Goal: Task Accomplishment & Management: Manage account settings

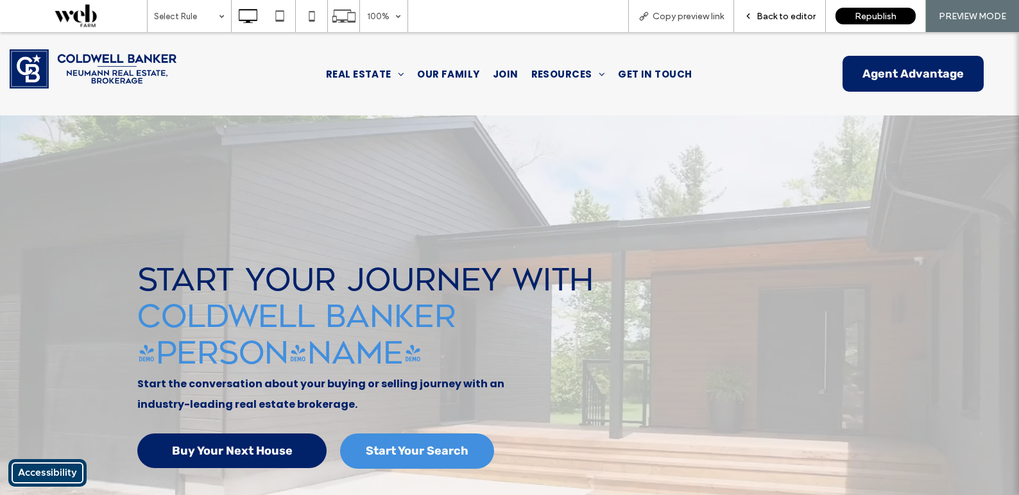
click at [779, 18] on span "Back to editor" at bounding box center [785, 16] width 59 height 11
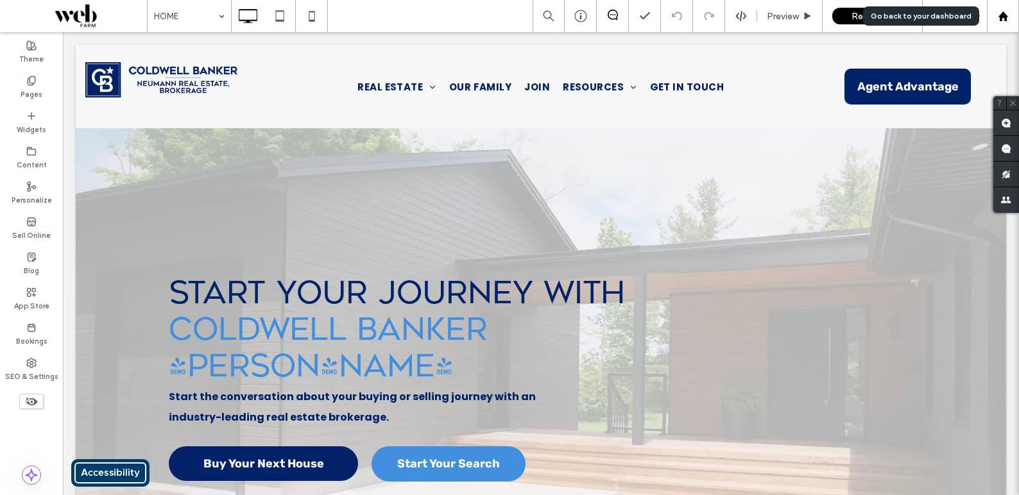
click at [996, 17] on div at bounding box center [1002, 16] width 31 height 11
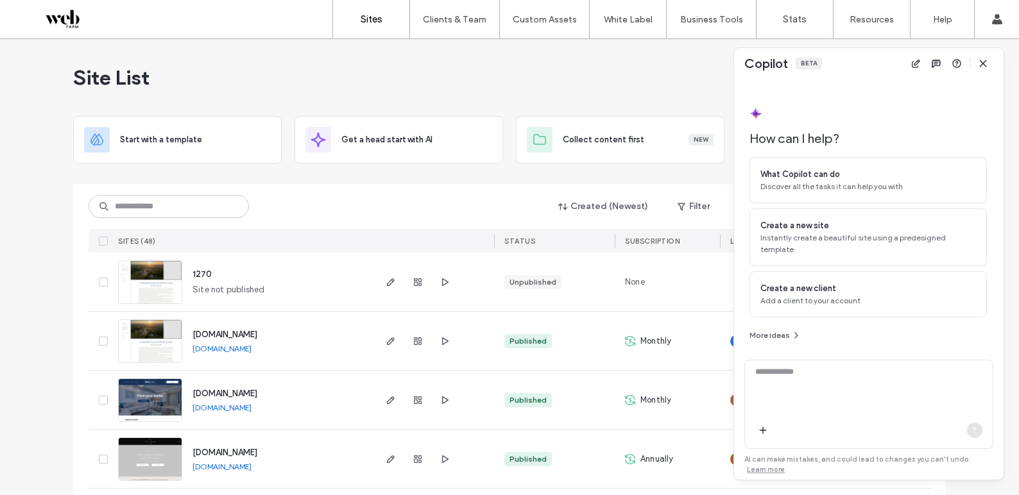
click at [985, 63] on icon "button" at bounding box center [983, 63] width 10 height 10
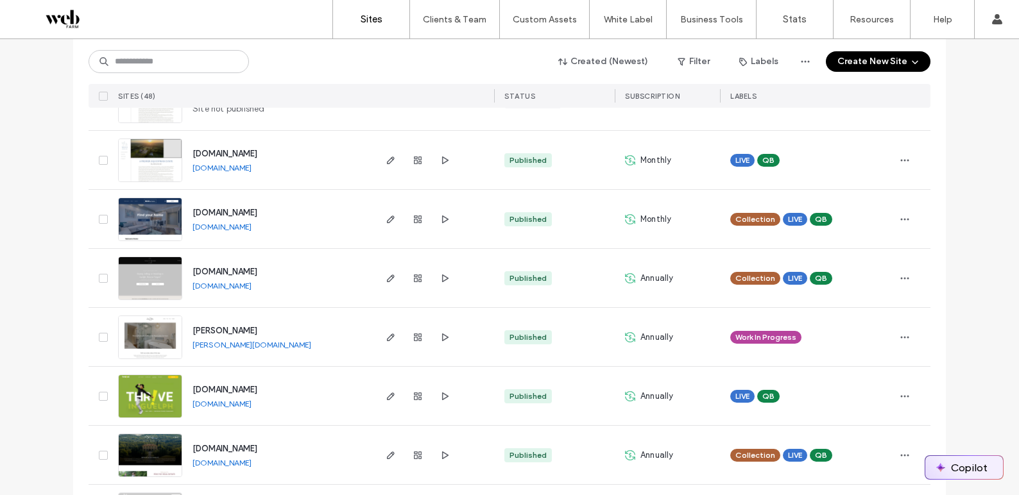
scroll to position [189, 0]
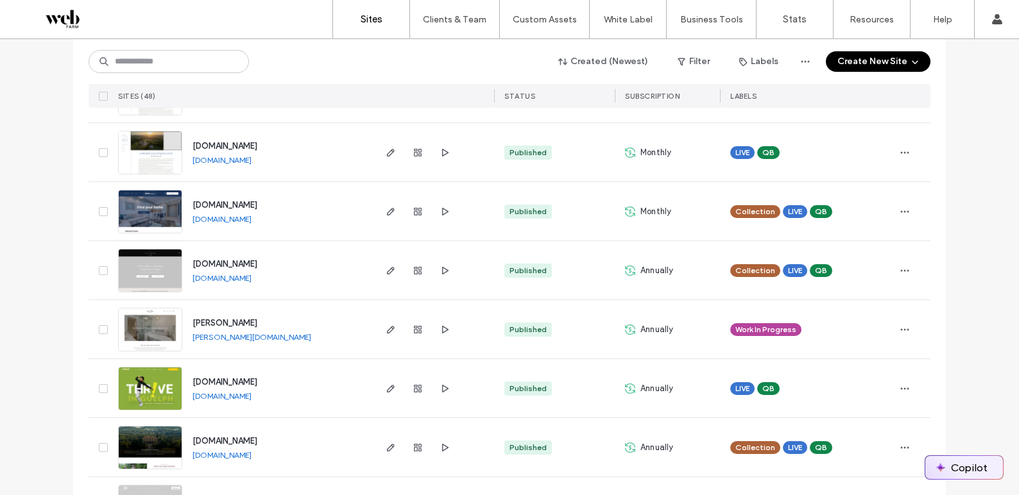
click at [973, 468] on button "Copilot" at bounding box center [964, 467] width 78 height 23
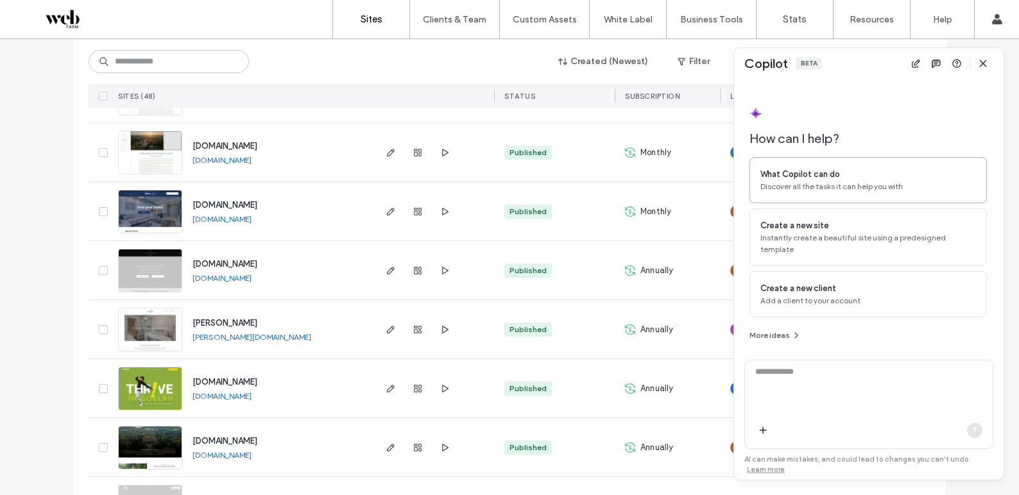
click at [872, 192] on span "Discover all the tasks it can help you with" at bounding box center [868, 187] width 216 height 12
type textarea "**********"
click at [964, 427] on div at bounding box center [869, 433] width 248 height 31
click at [970, 429] on icon "button" at bounding box center [974, 430] width 10 height 10
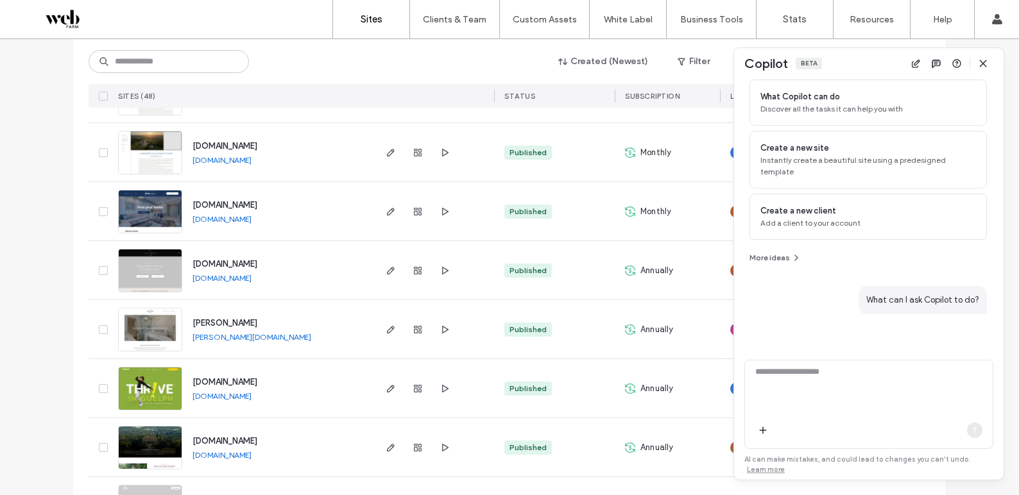
scroll to position [89, 0]
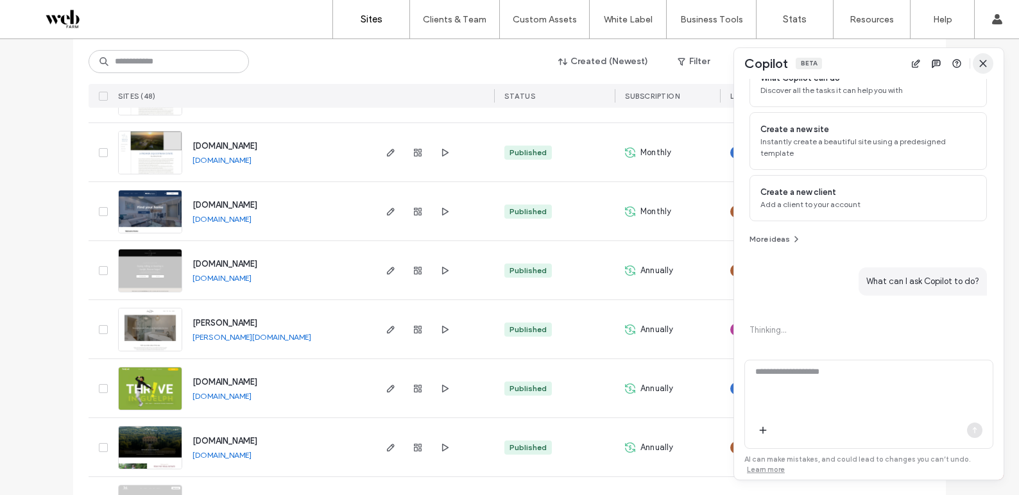
click at [982, 67] on icon "button" at bounding box center [983, 63] width 10 height 10
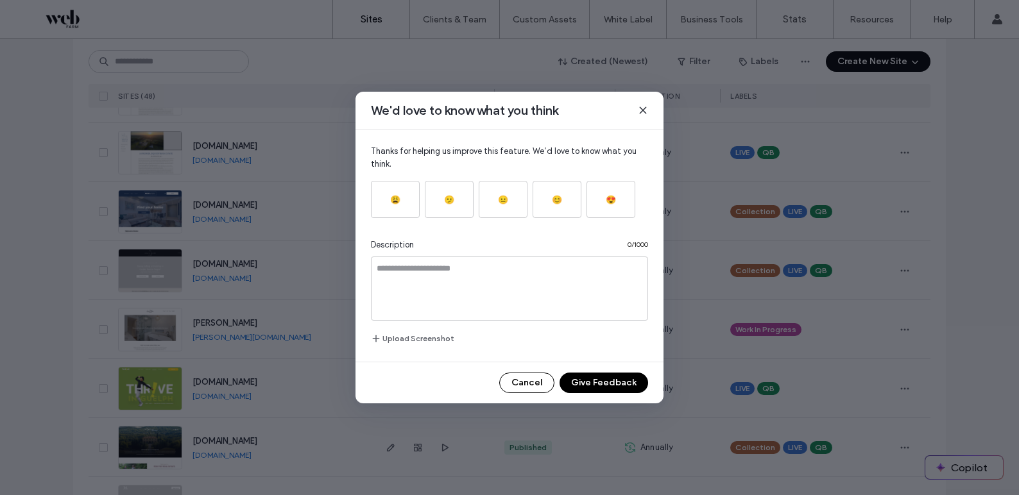
click at [643, 110] on use at bounding box center [643, 110] width 6 height 6
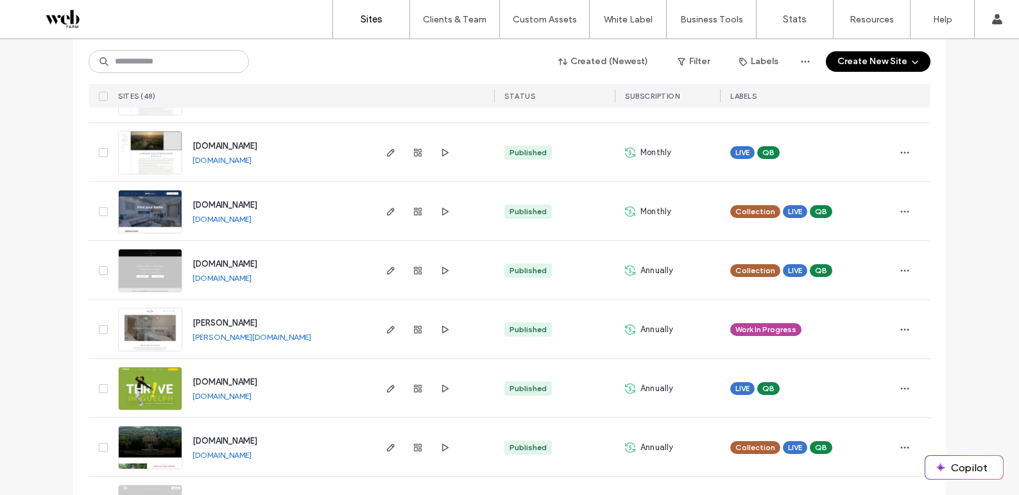
scroll to position [188, 0]
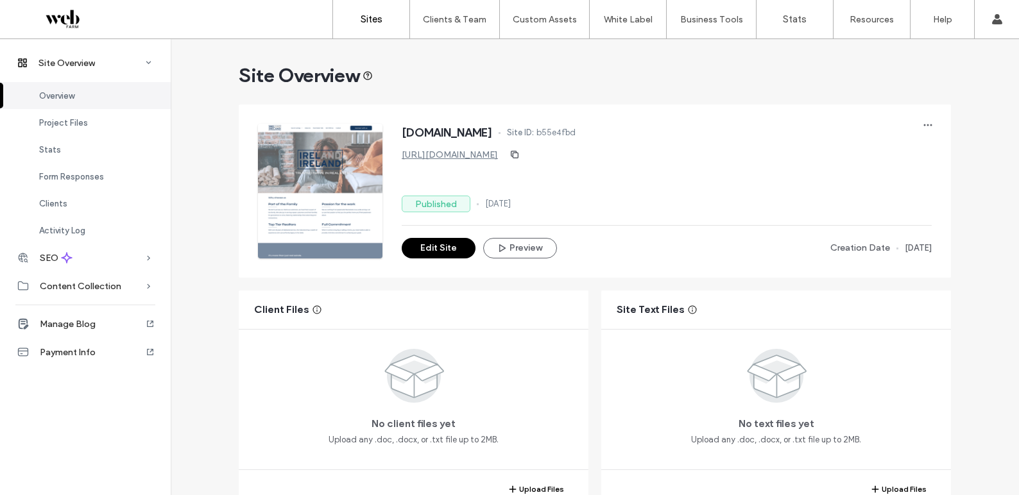
click at [361, 29] on link "Sites" at bounding box center [371, 19] width 76 height 38
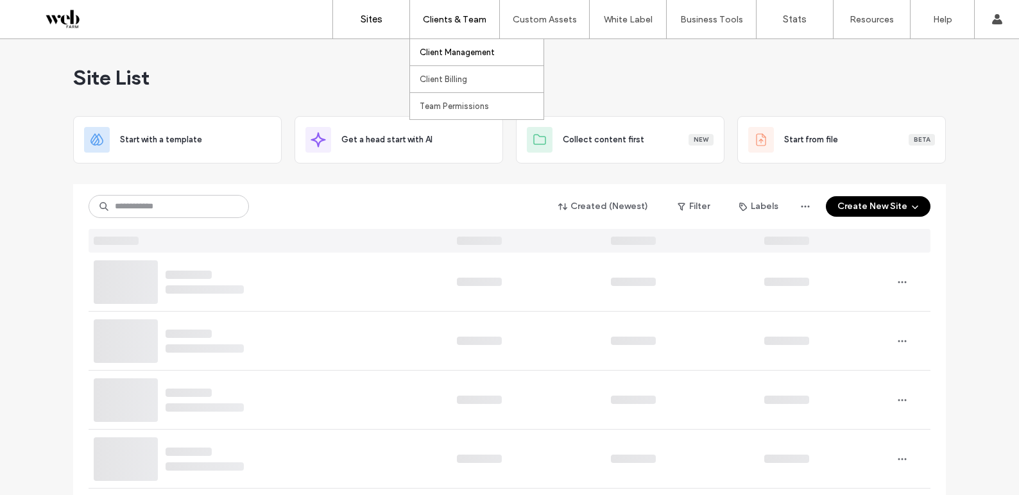
click at [455, 55] on label "Client Management" at bounding box center [457, 52] width 75 height 10
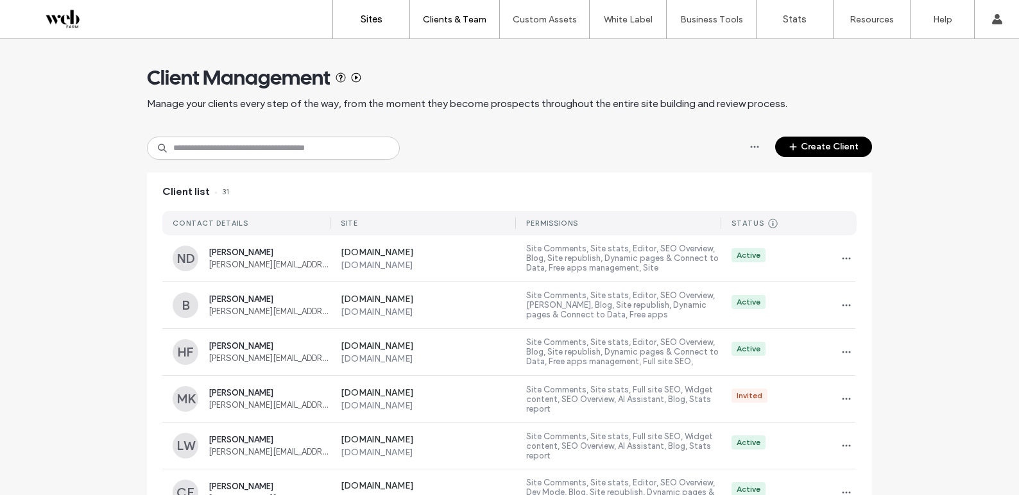
click at [357, 21] on link "Sites" at bounding box center [371, 19] width 76 height 38
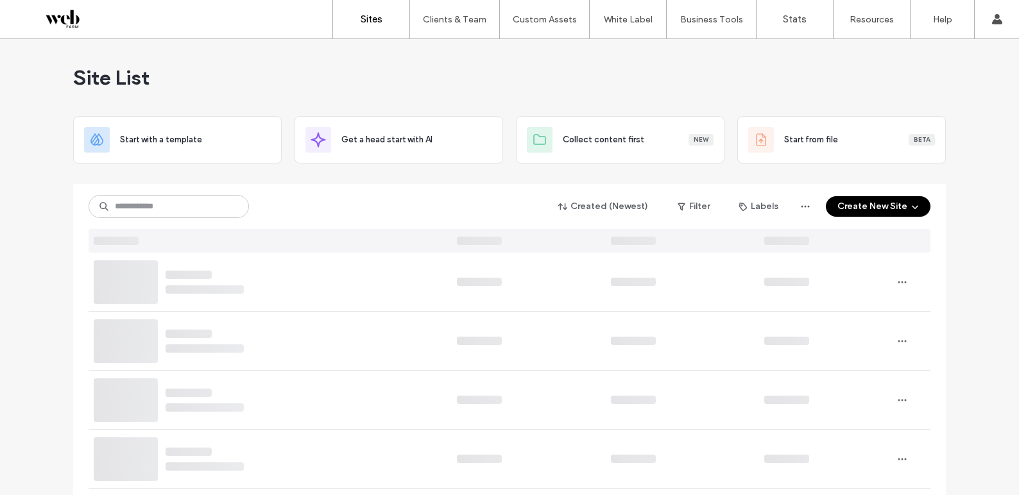
click at [345, 28] on link "Sites" at bounding box center [371, 19] width 76 height 38
click at [367, 21] on label "Sites" at bounding box center [372, 19] width 22 height 12
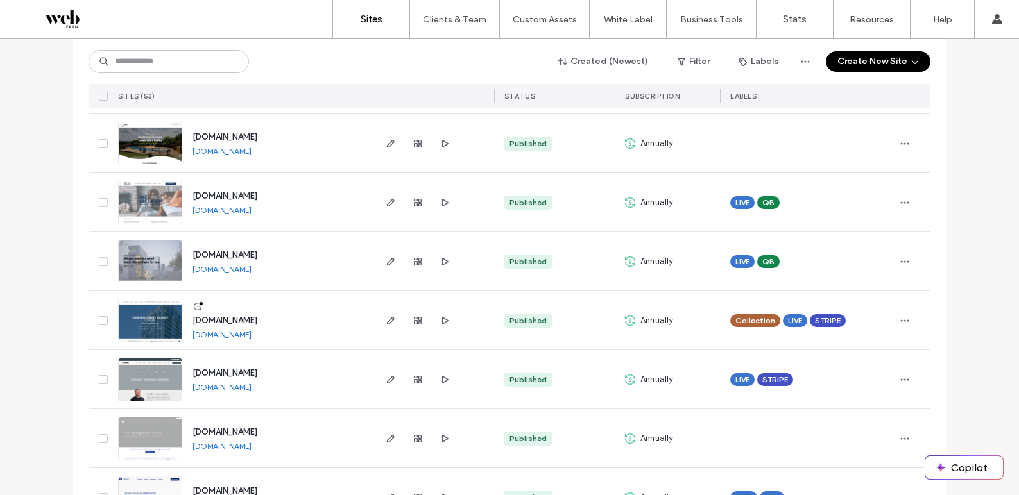
scroll to position [2870, 0]
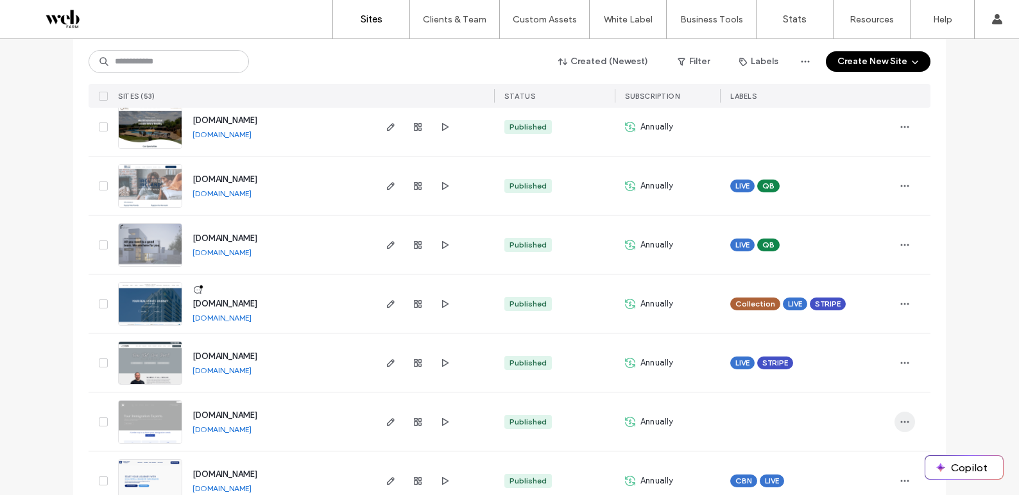
click at [899, 423] on icon "button" at bounding box center [904, 422] width 10 height 10
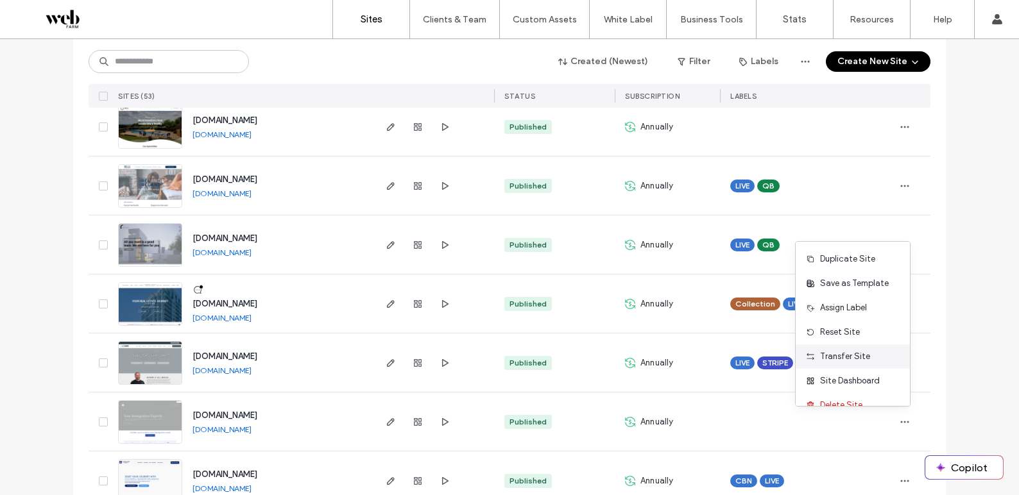
scroll to position [17, 0]
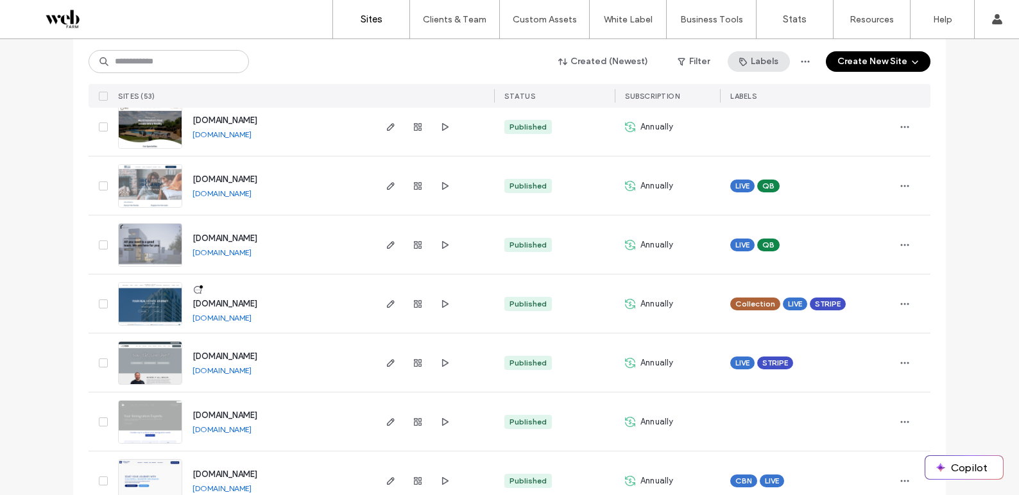
click at [742, 52] on span "button" at bounding box center [744, 61] width 13 height 19
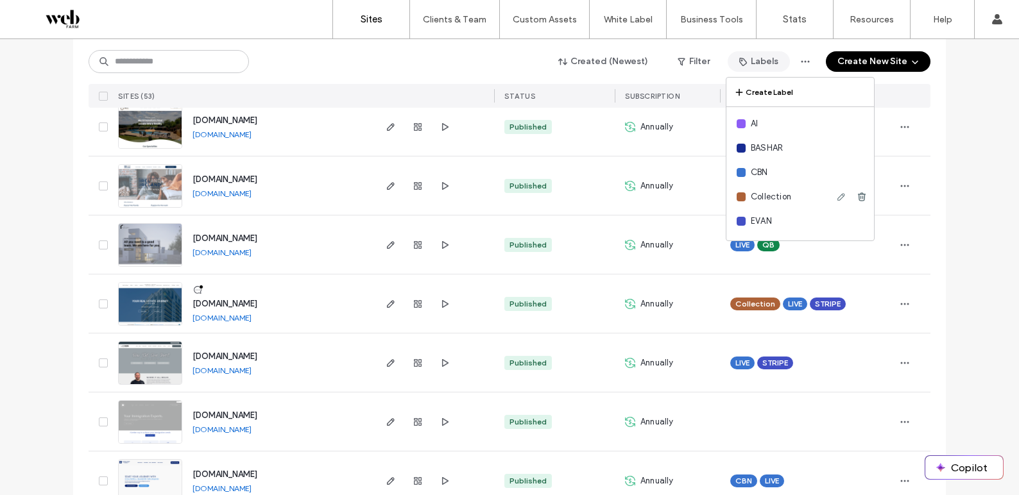
scroll to position [0, 0]
click at [778, 88] on button "Create Label" at bounding box center [800, 93] width 148 height 30
click at [751, 133] on div at bounding box center [752, 130] width 9 height 9
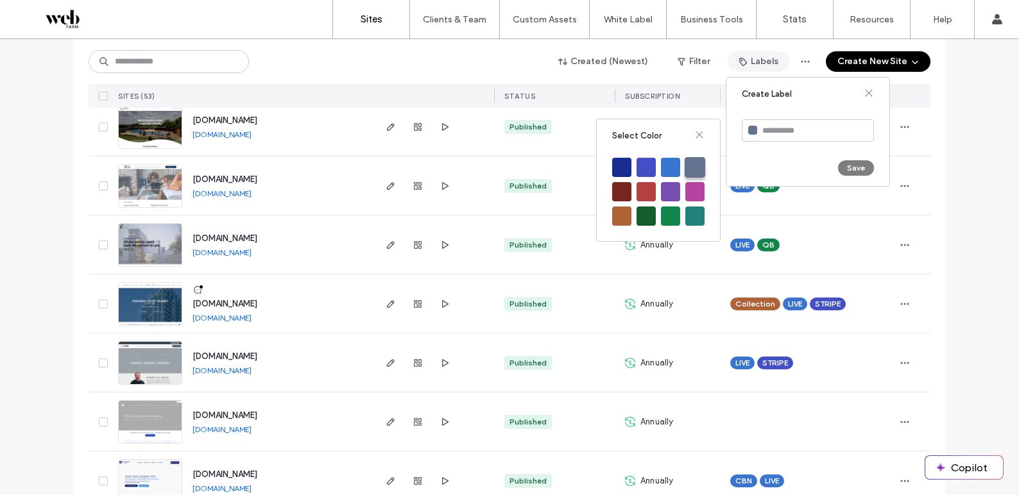
click at [700, 167] on div at bounding box center [695, 167] width 21 height 21
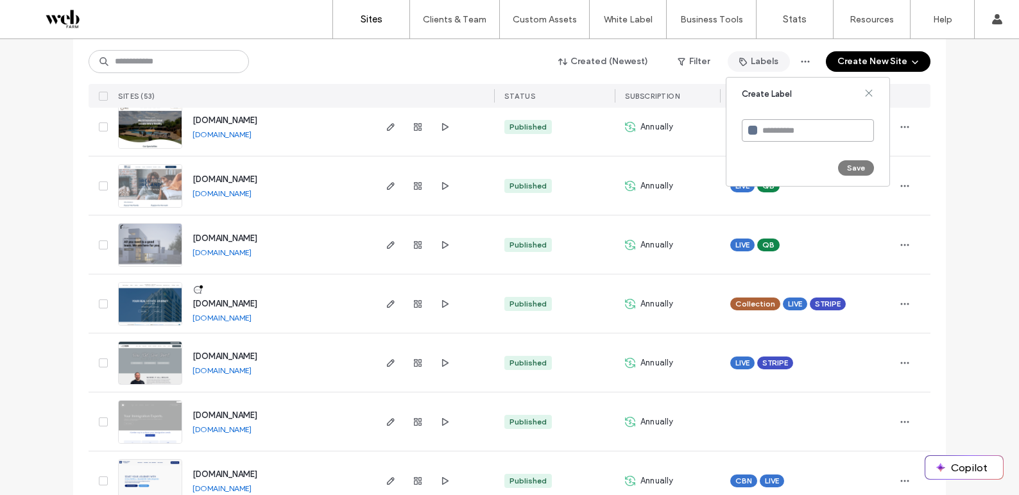
click at [797, 131] on input at bounding box center [808, 130] width 132 height 22
type input "**********"
click at [860, 169] on button "Save" at bounding box center [856, 167] width 36 height 15
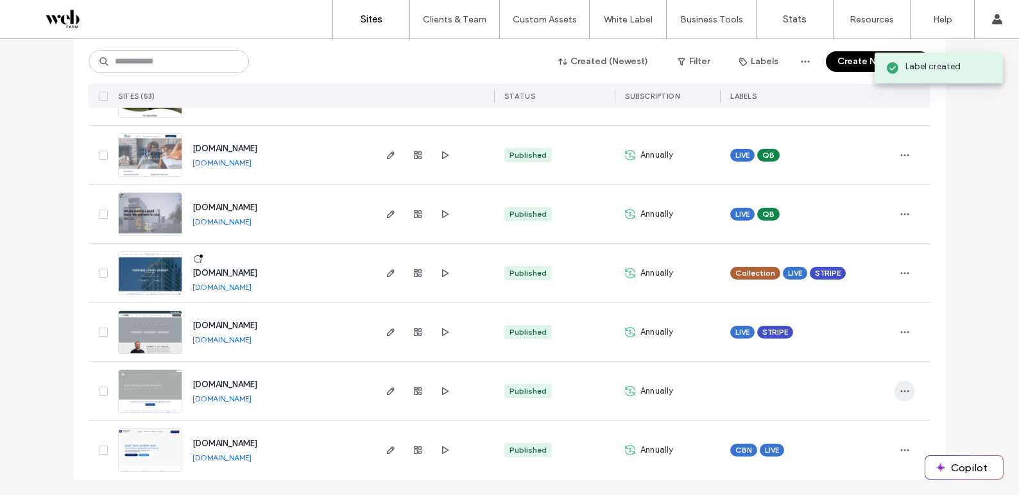
click at [901, 391] on icon "button" at bounding box center [904, 391] width 10 height 10
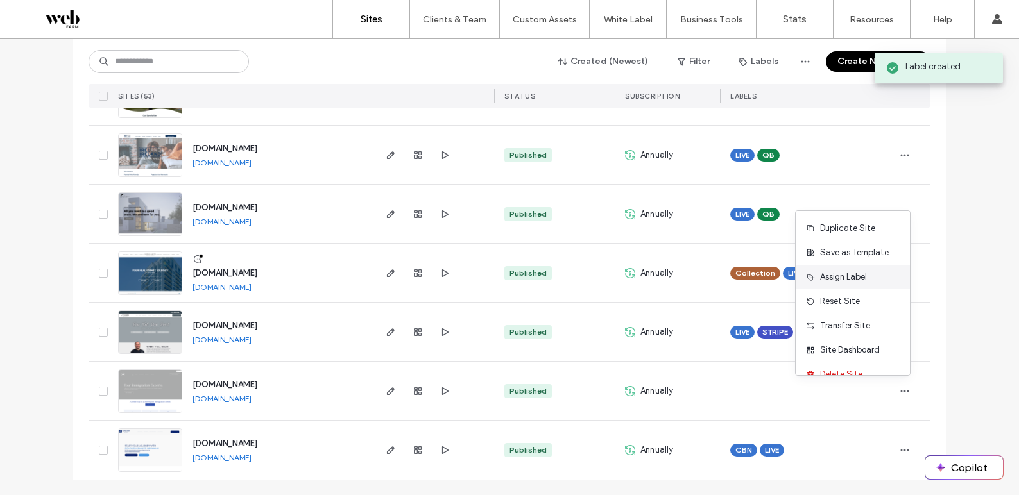
click at [856, 271] on span "Assign Label" at bounding box center [843, 277] width 47 height 13
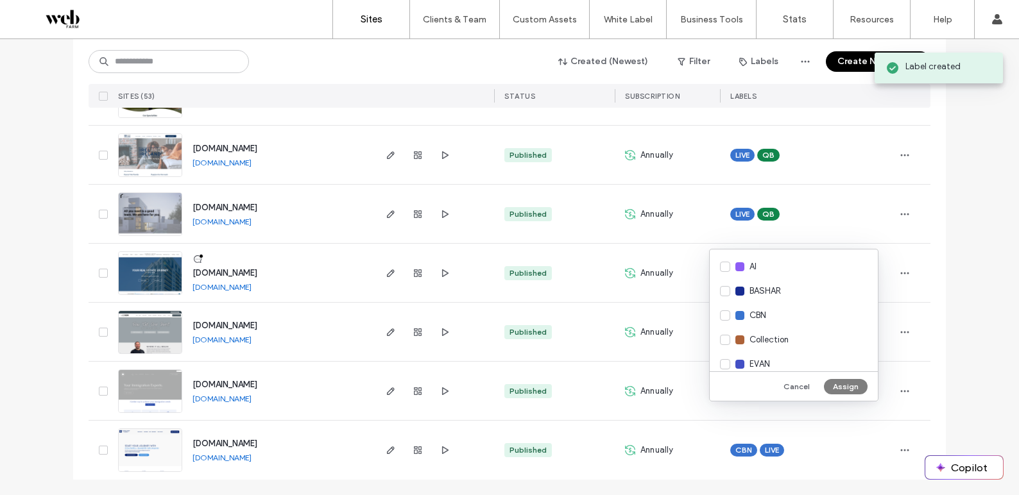
scroll to position [254, 0]
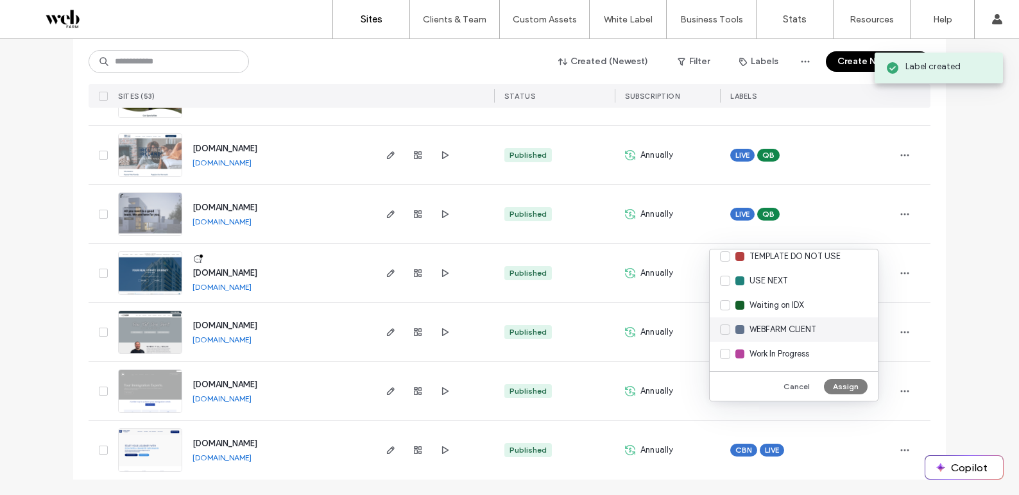
click at [805, 323] on span "WEBFARM CLIENT" at bounding box center [782, 329] width 67 height 13
click at [848, 384] on button "Assign" at bounding box center [846, 386] width 44 height 15
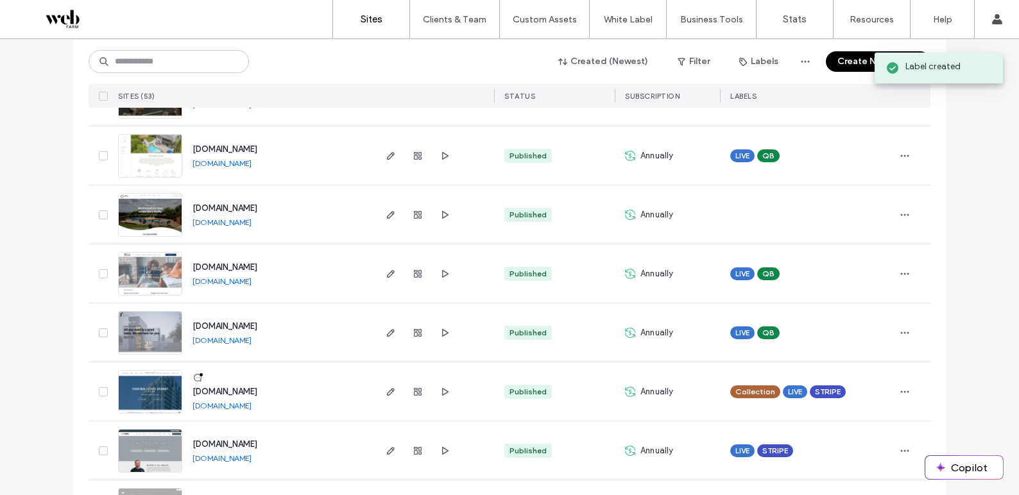
scroll to position [2781, 0]
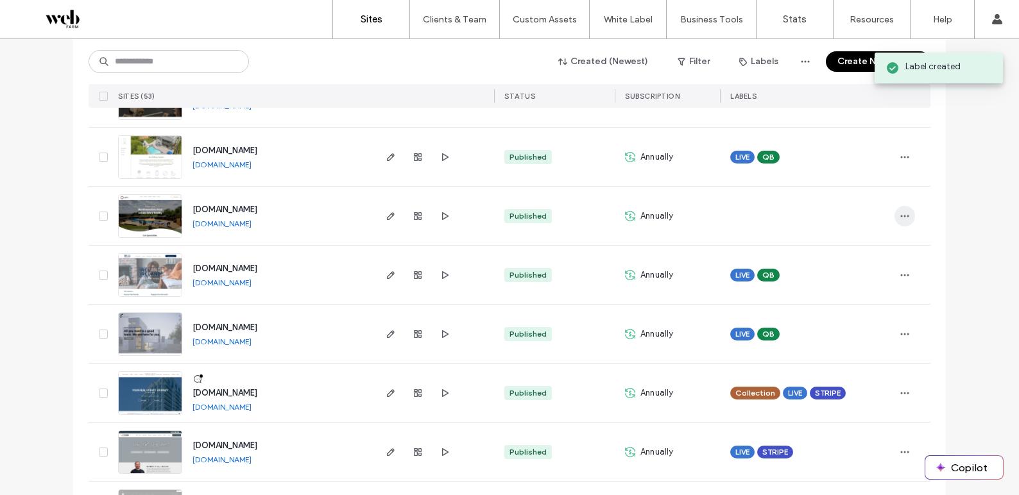
click at [899, 211] on icon "button" at bounding box center [904, 216] width 10 height 10
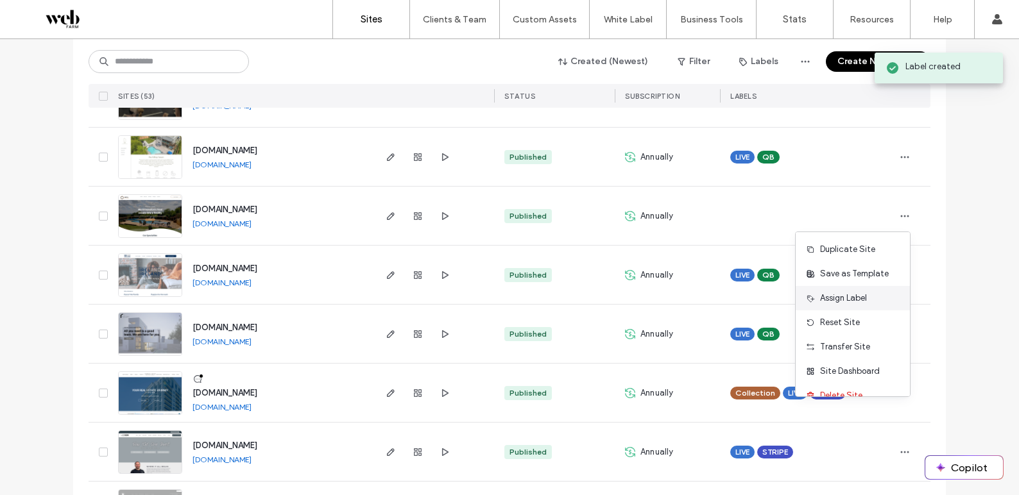
click at [849, 293] on span "Assign Label" at bounding box center [843, 298] width 47 height 13
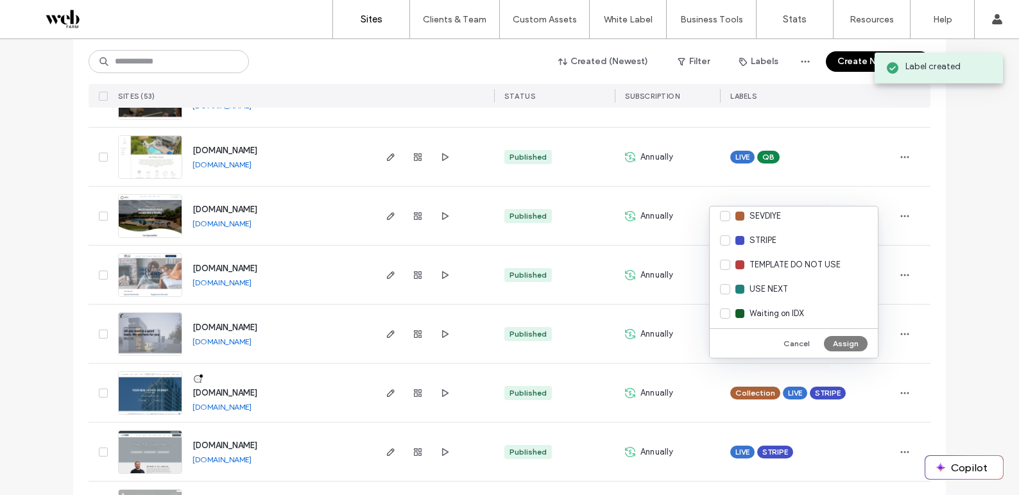
scroll to position [254, 0]
click at [789, 287] on span "WEBFARM CLIENT" at bounding box center [782, 286] width 67 height 13
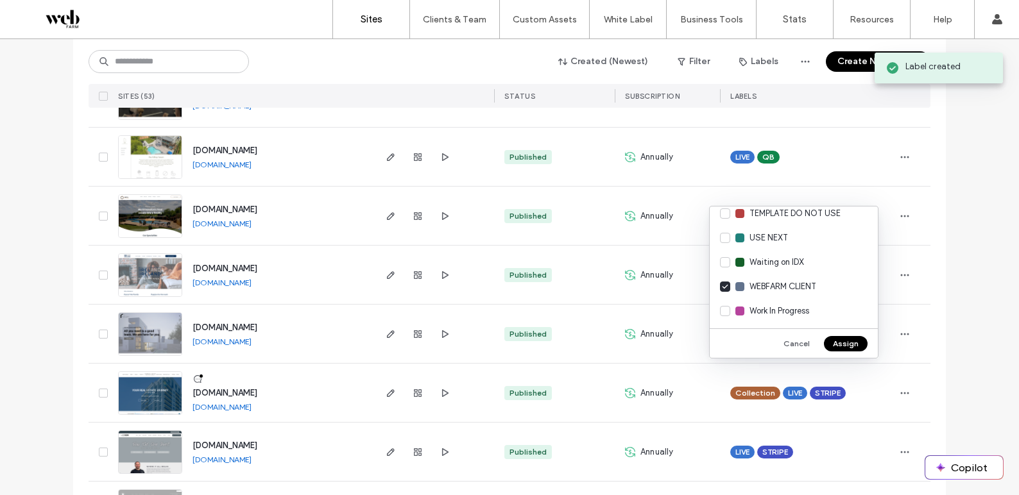
click at [847, 340] on button "Assign" at bounding box center [846, 343] width 44 height 15
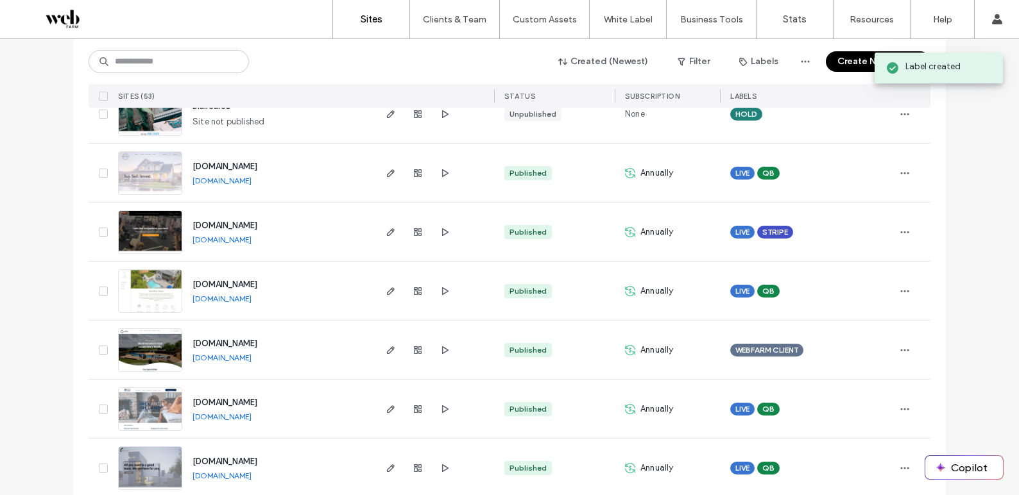
scroll to position [2644, 0]
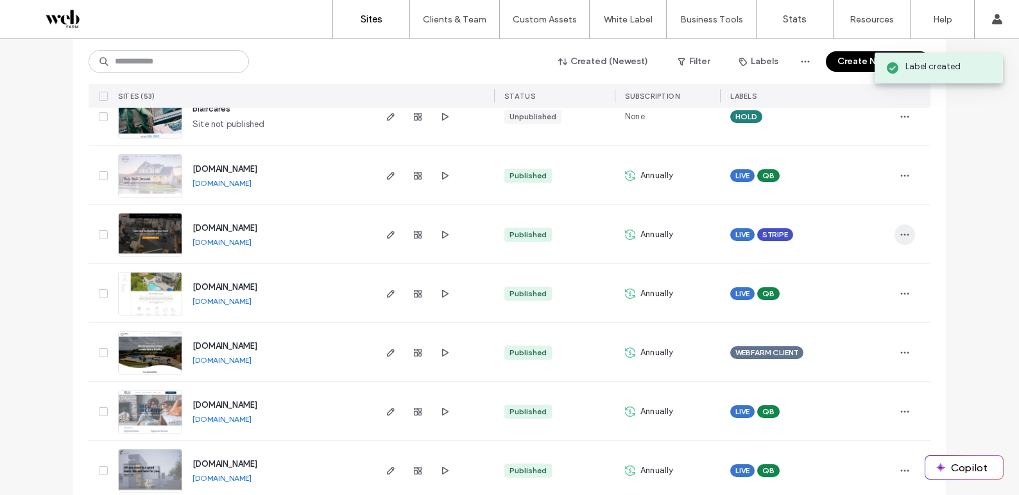
click at [906, 235] on span "button" at bounding box center [904, 235] width 21 height 21
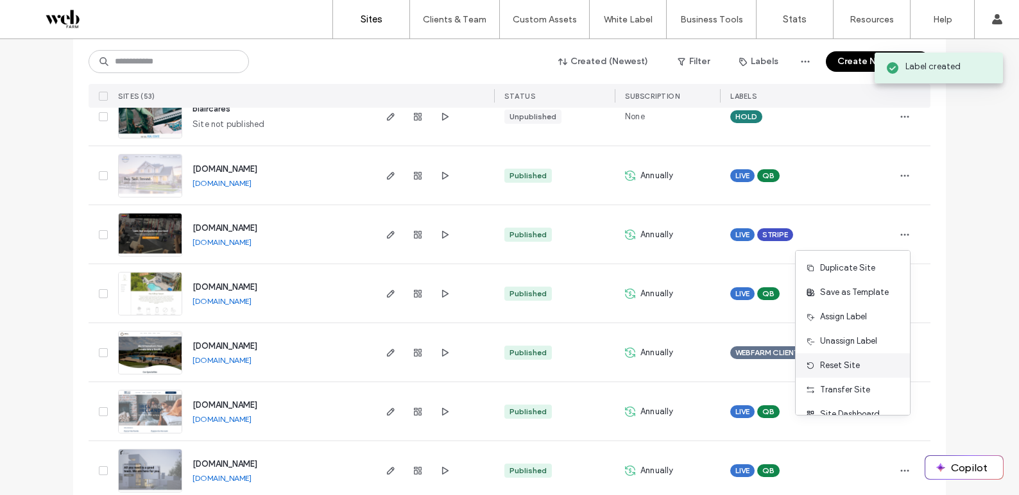
scroll to position [41, 0]
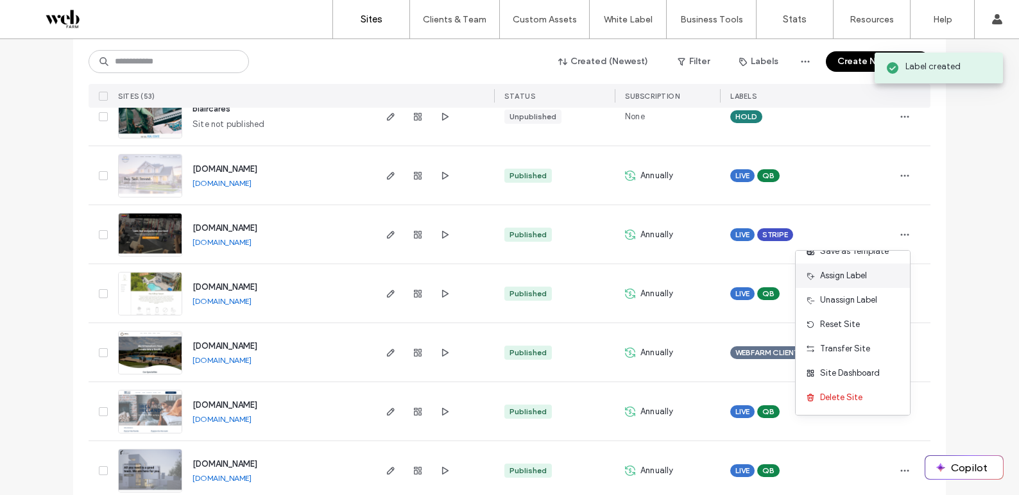
click at [846, 282] on div "Assign Label" at bounding box center [853, 276] width 114 height 24
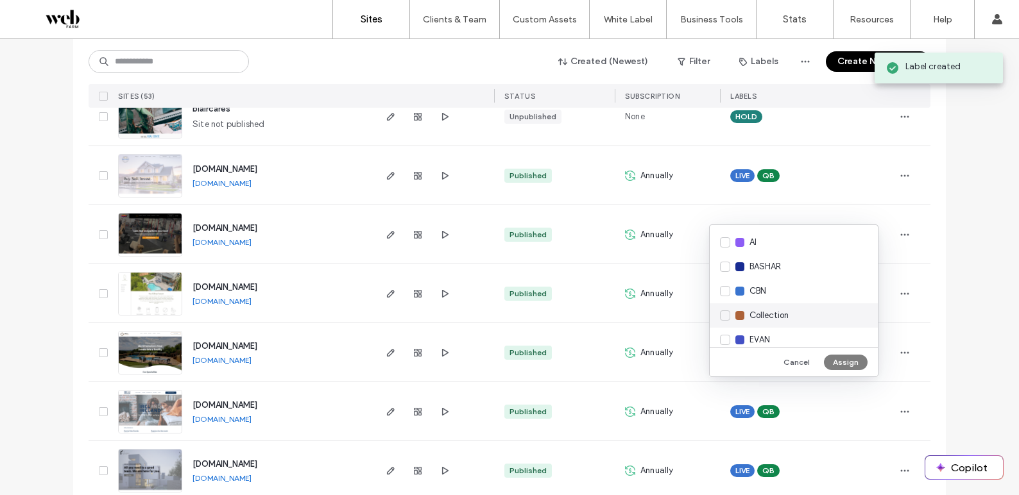
scroll to position [254, 0]
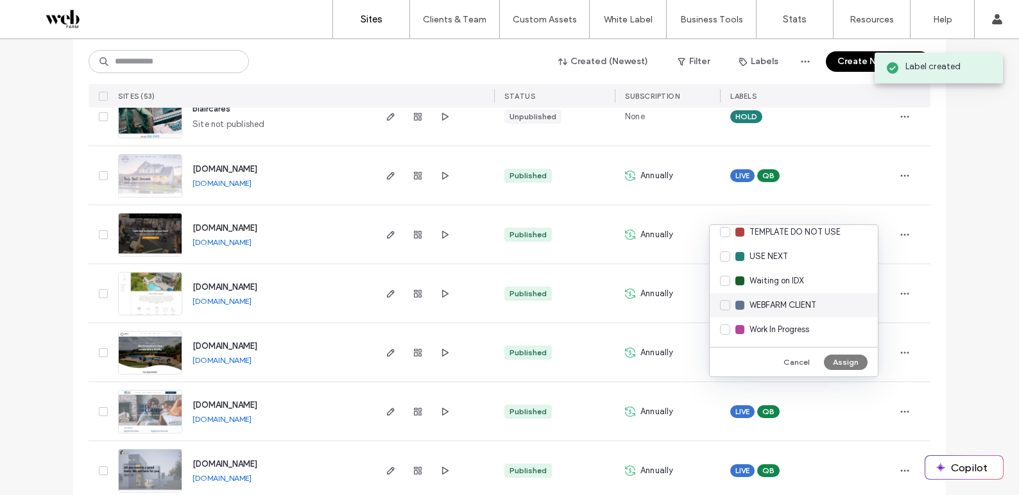
click at [808, 305] on span "WEBFARM CLIENT" at bounding box center [782, 305] width 67 height 13
click at [843, 363] on button "Assign" at bounding box center [846, 362] width 44 height 15
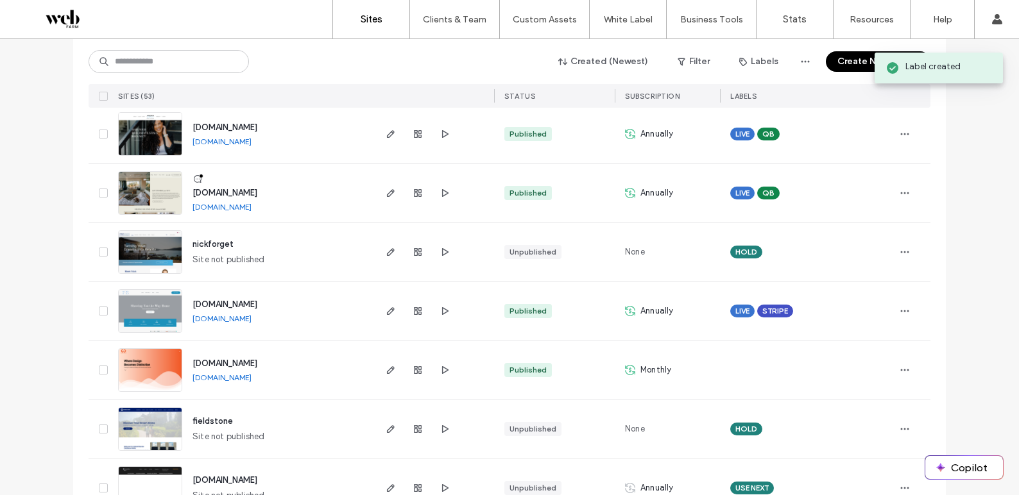
scroll to position [2035, 0]
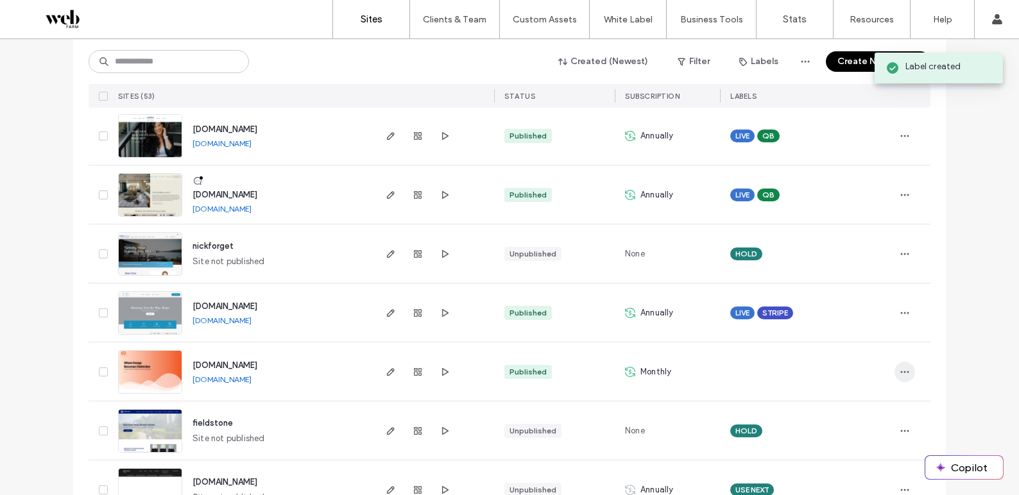
click at [901, 373] on icon "button" at bounding box center [904, 372] width 10 height 10
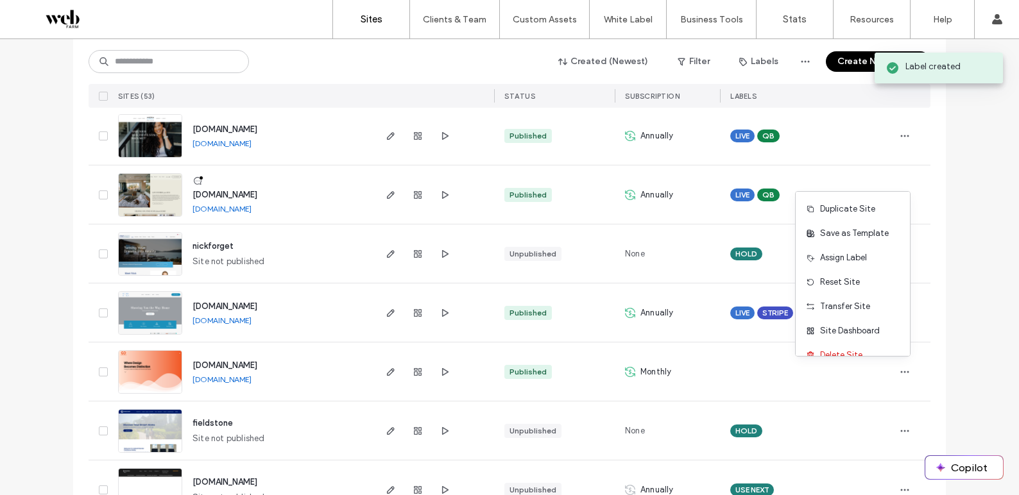
click at [875, 261] on div "Assign Label" at bounding box center [853, 258] width 114 height 24
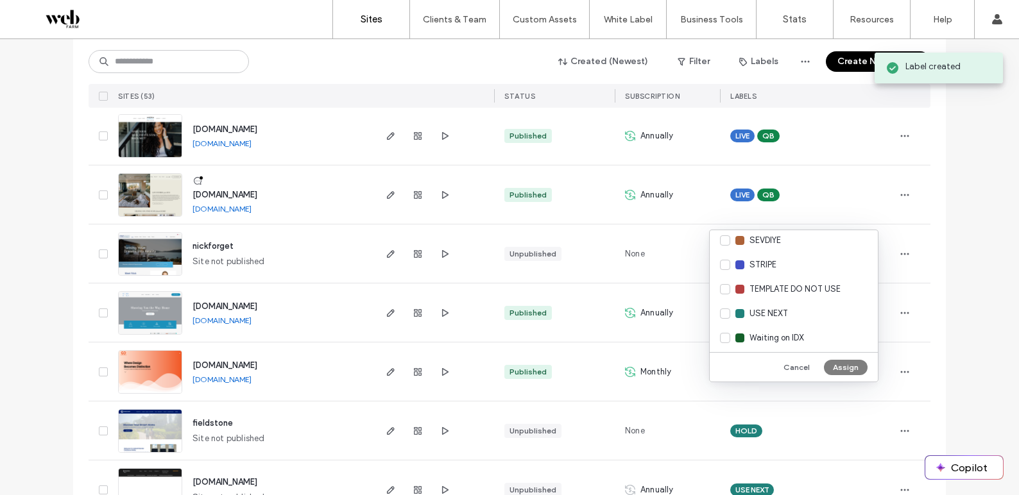
scroll to position [254, 0]
drag, startPoint x: 825, startPoint y: 314, endPoint x: 826, endPoint y: 322, distance: 7.7
click at [825, 314] on div "WEBFARM CLIENT" at bounding box center [794, 310] width 168 height 24
click at [847, 367] on button "Assign" at bounding box center [846, 367] width 44 height 15
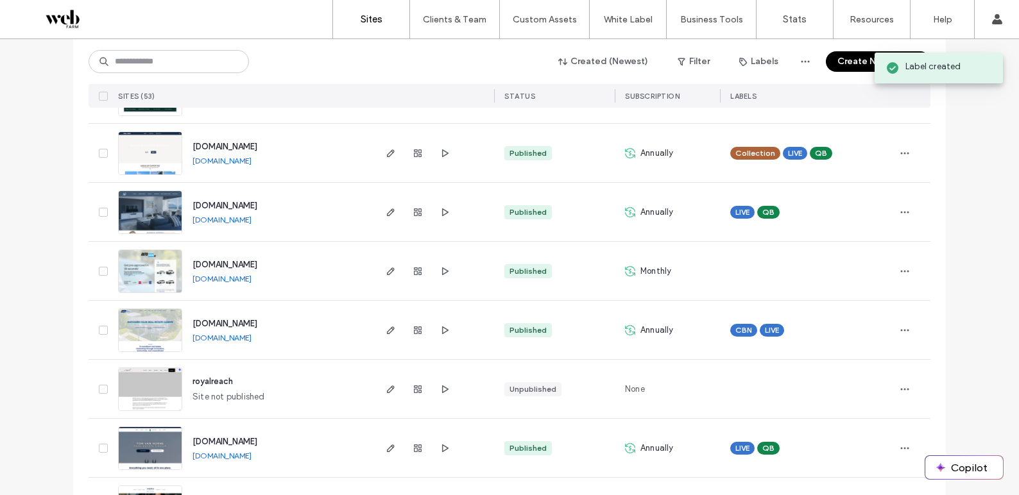
scroll to position [1658, 0]
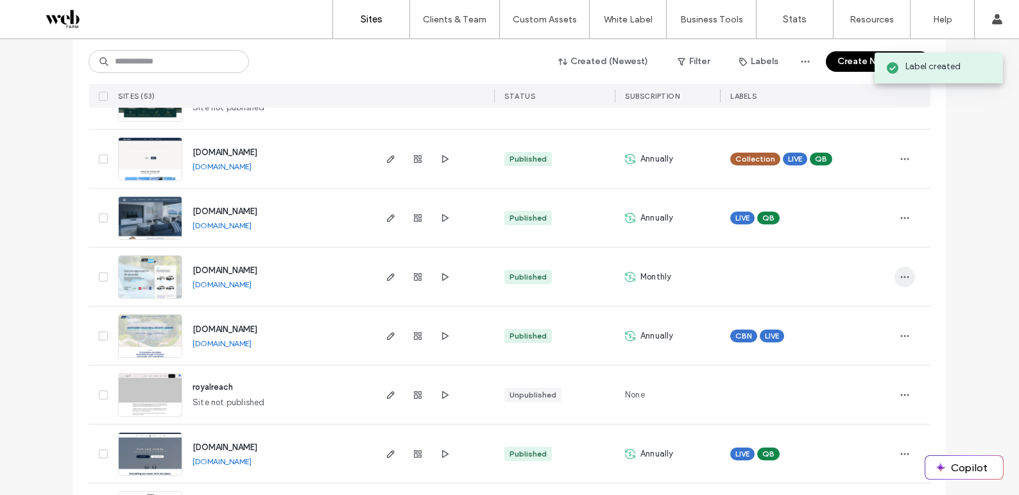
click at [908, 276] on span "button" at bounding box center [904, 277] width 21 height 21
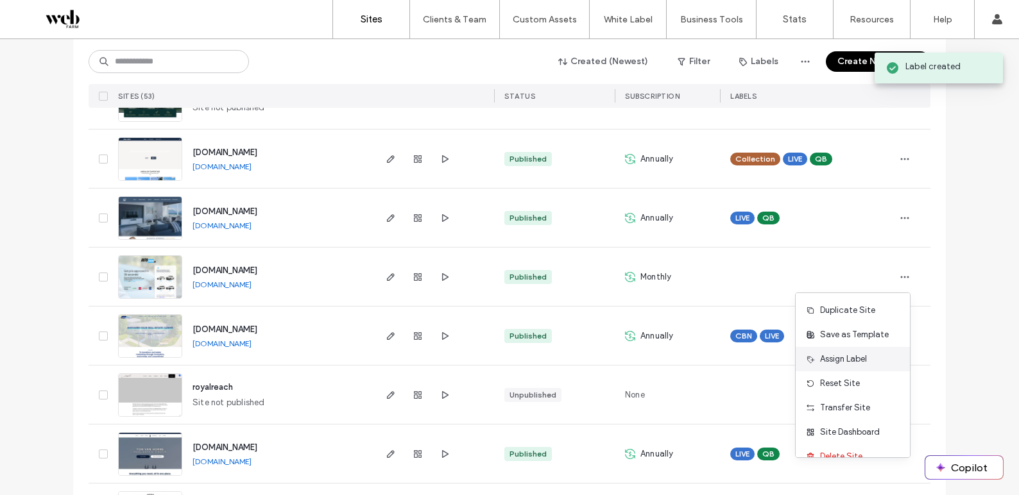
scroll to position [17, 0]
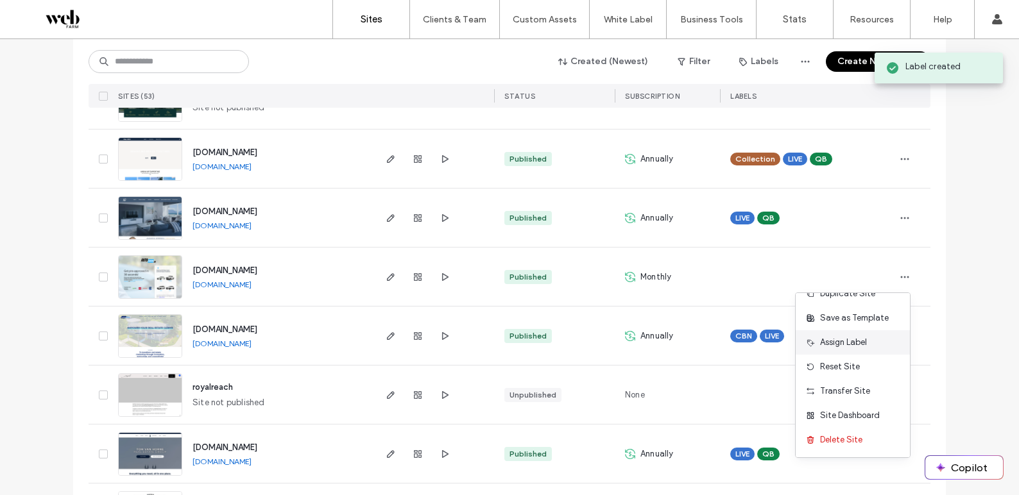
click at [860, 343] on span "Assign Label" at bounding box center [843, 342] width 47 height 13
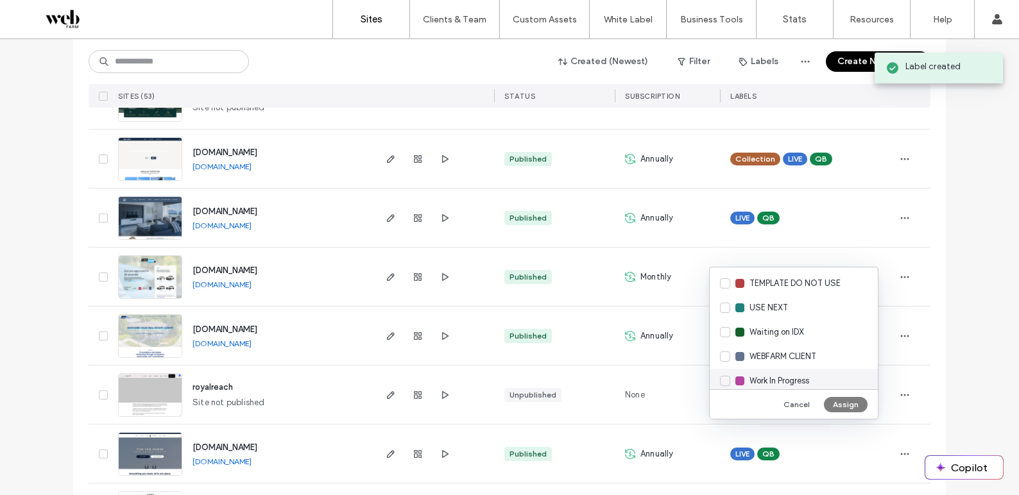
scroll to position [254, 0]
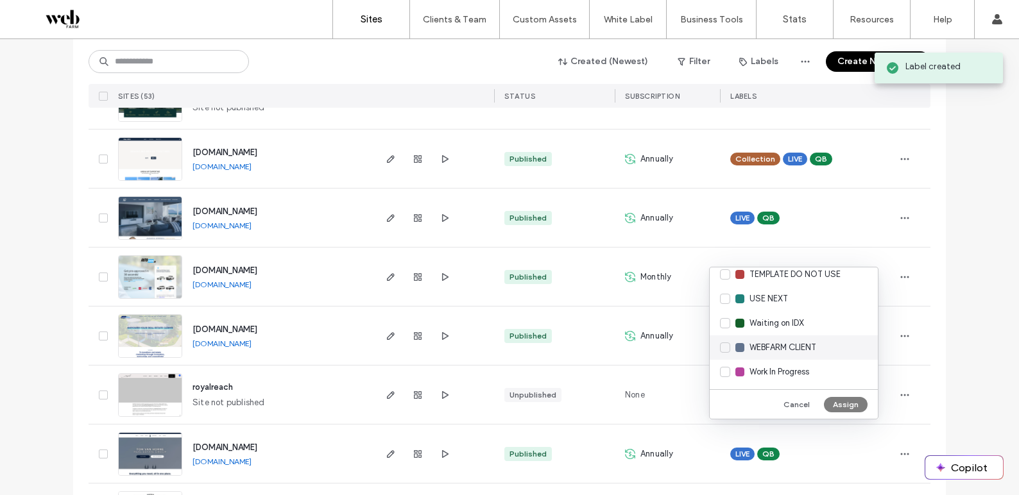
click at [816, 351] on span "WEBFARM CLIENT" at bounding box center [782, 347] width 67 height 13
click at [848, 406] on button "Assign" at bounding box center [846, 404] width 44 height 15
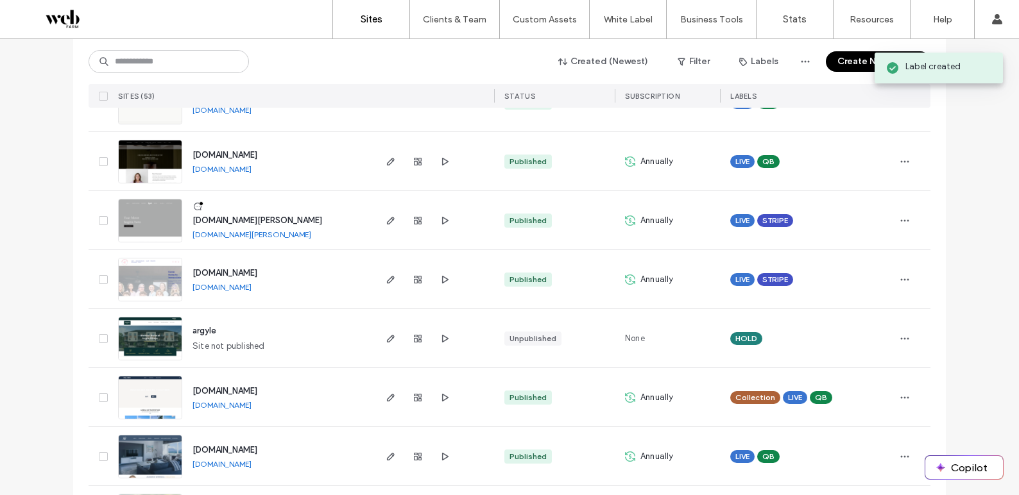
scroll to position [1416, 0]
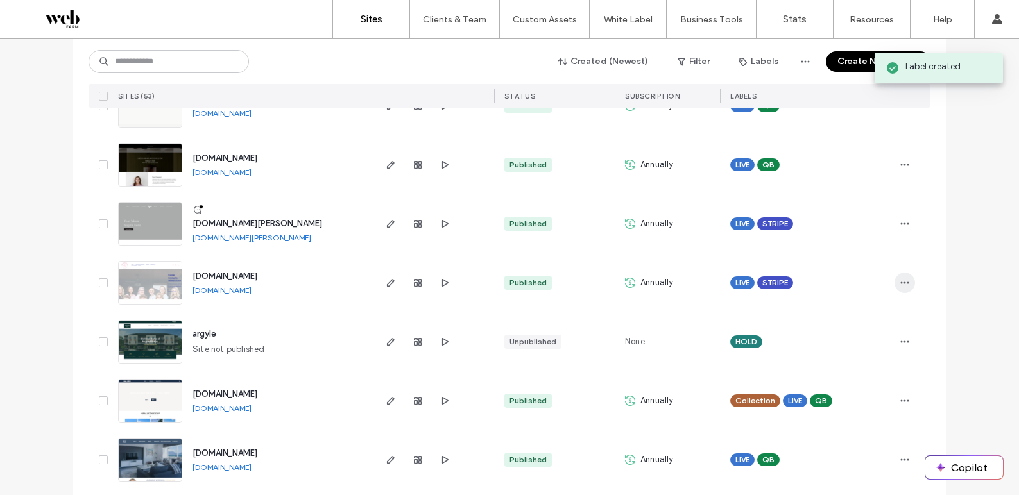
click at [905, 281] on span "button" at bounding box center [904, 283] width 21 height 21
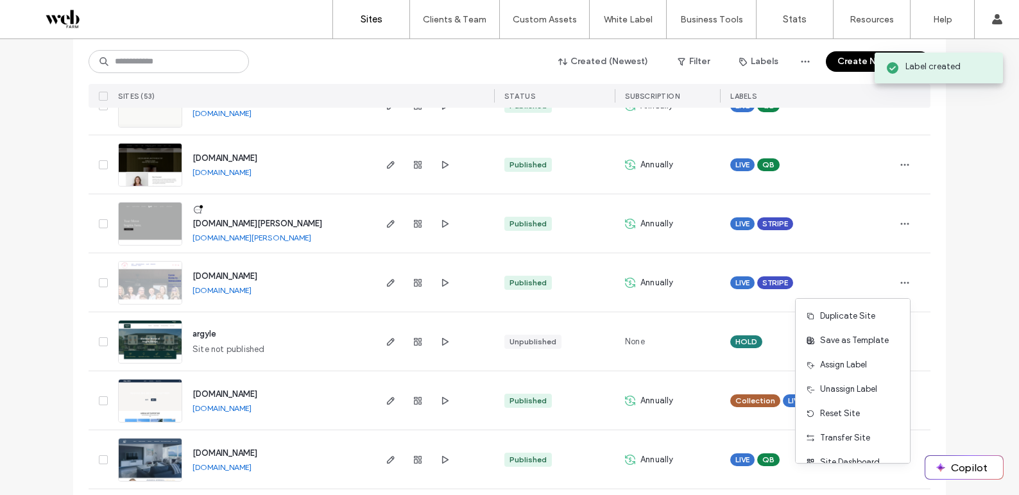
click at [852, 370] on span "Assign Label" at bounding box center [843, 365] width 47 height 13
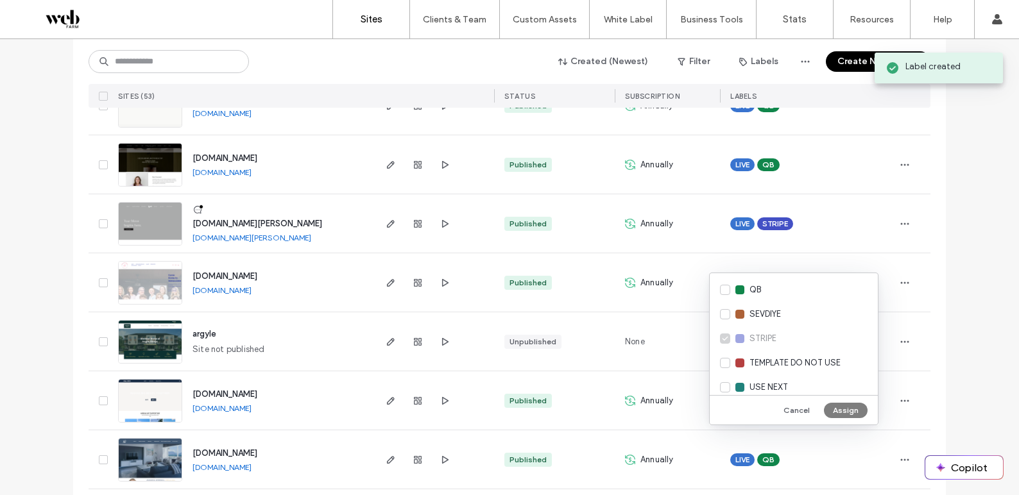
scroll to position [254, 0]
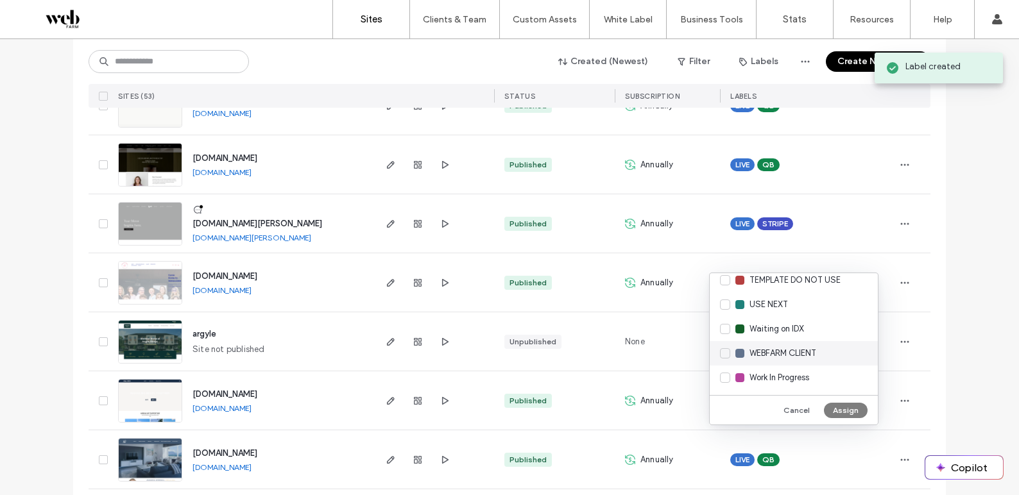
click at [815, 353] on span "WEBFARM CLIENT" at bounding box center [782, 353] width 67 height 13
click at [844, 409] on button "Assign" at bounding box center [846, 410] width 44 height 15
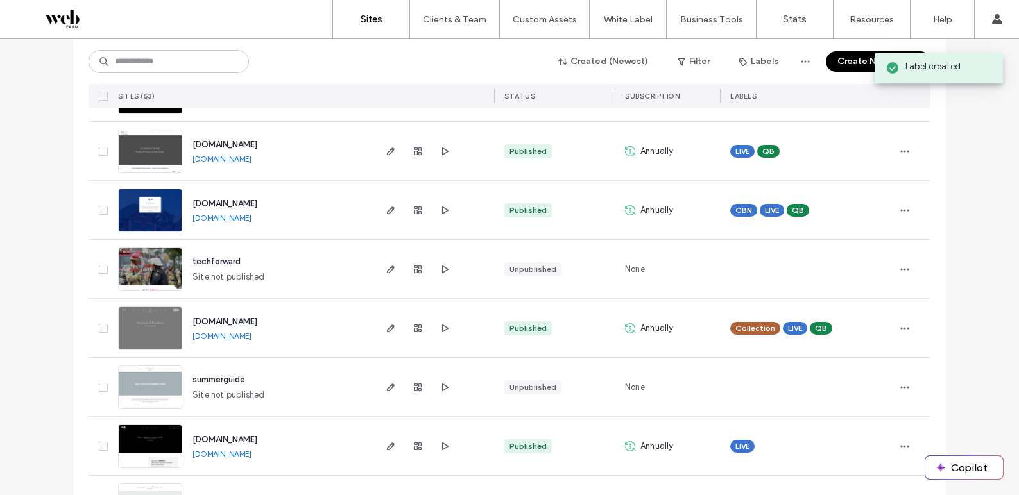
scroll to position [957, 0]
click at [901, 268] on icon "button" at bounding box center [904, 270] width 10 height 10
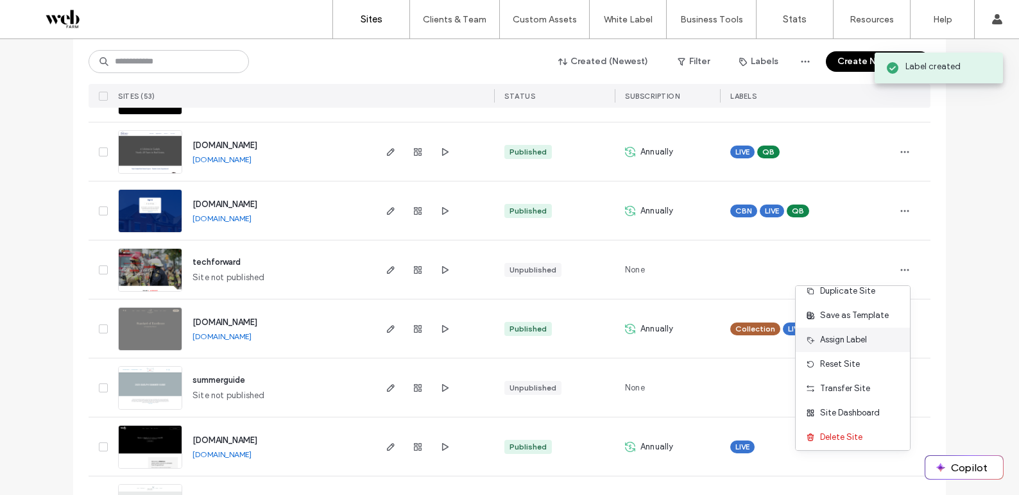
scroll to position [41, 0]
click at [859, 340] on span "Assign Label" at bounding box center [843, 335] width 47 height 13
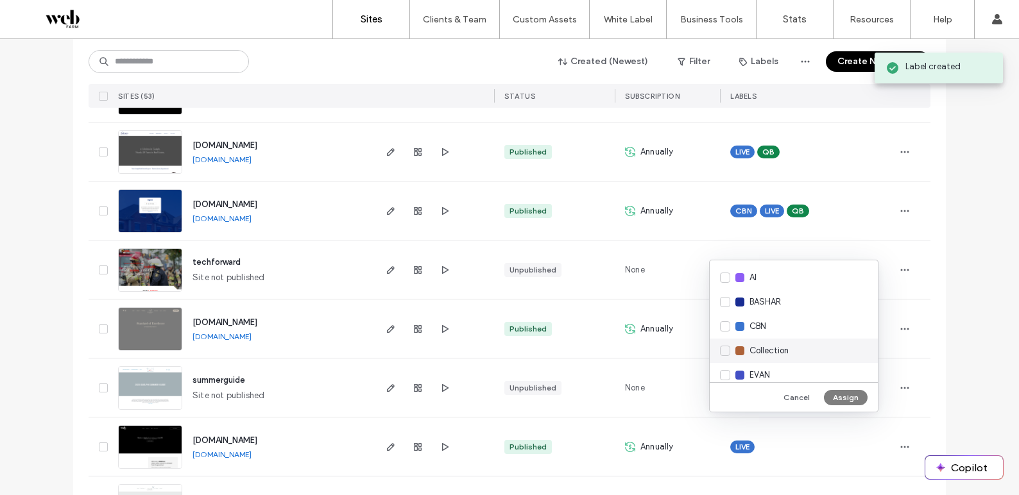
scroll to position [254, 0]
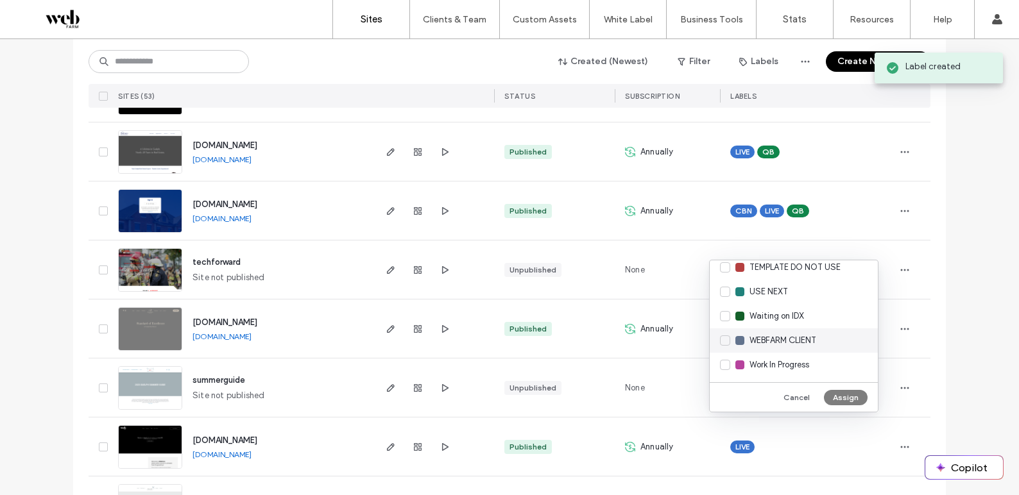
click at [826, 344] on div "WEBFARM CLIENT" at bounding box center [794, 340] width 168 height 24
click at [838, 400] on button "Assign" at bounding box center [846, 397] width 44 height 15
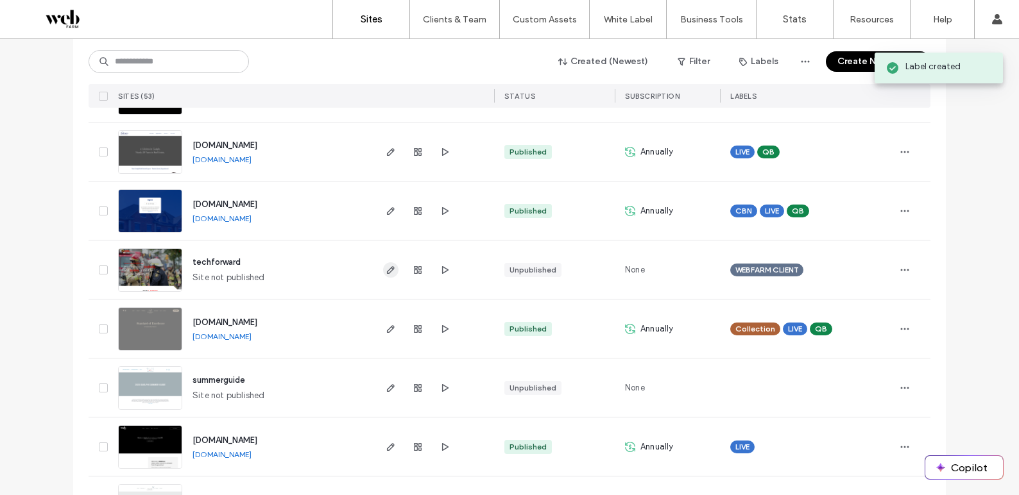
click at [383, 274] on span "button" at bounding box center [390, 269] width 15 height 15
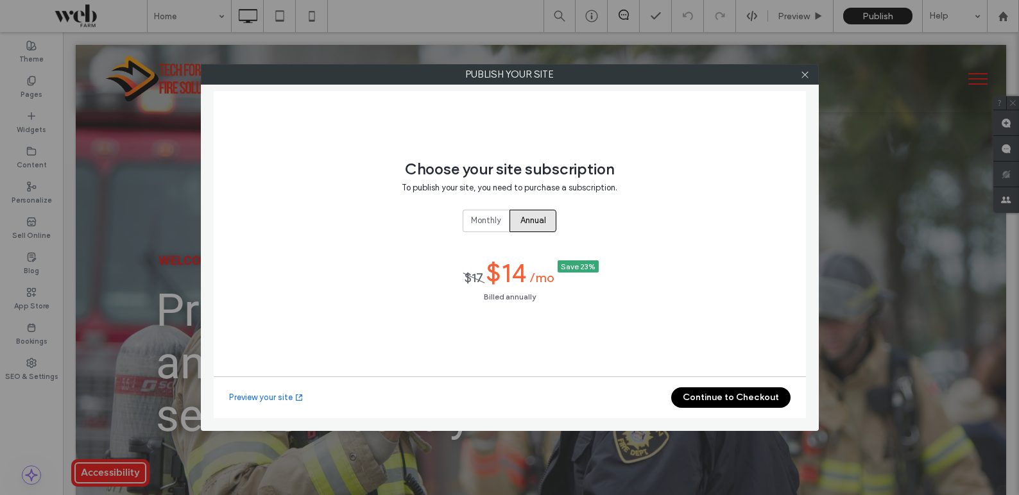
click at [697, 395] on button "Continue to Checkout" at bounding box center [730, 397] width 119 height 21
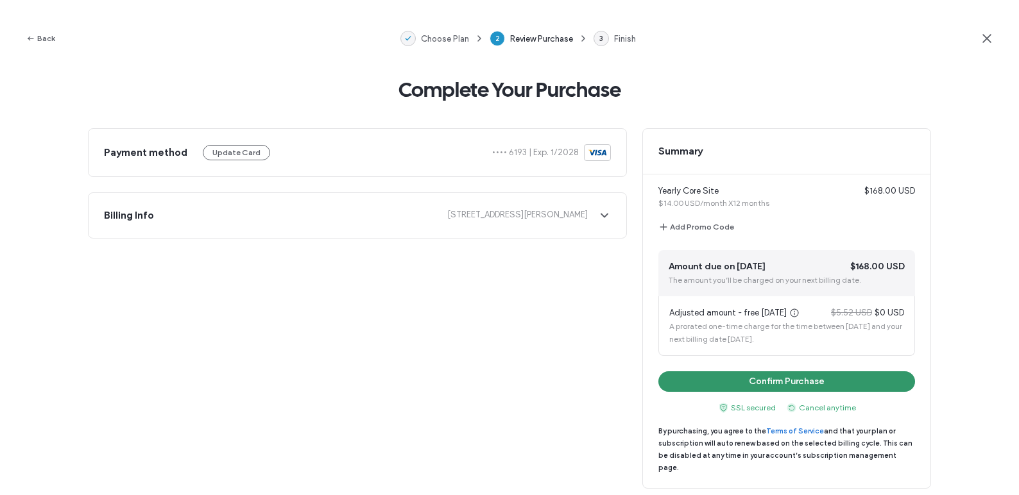
click at [764, 386] on button "Confirm Purchase" at bounding box center [786, 381] width 257 height 21
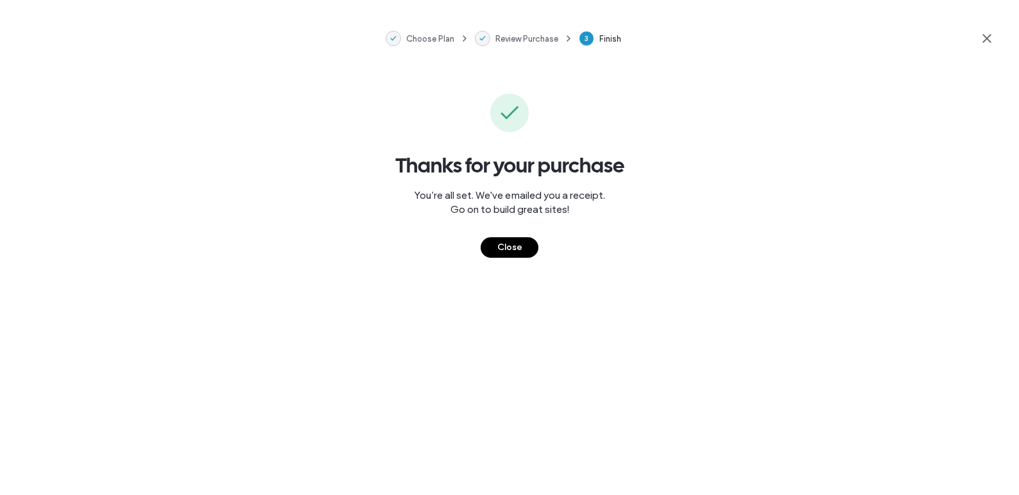
click at [495, 252] on button "Close" at bounding box center [510, 247] width 58 height 21
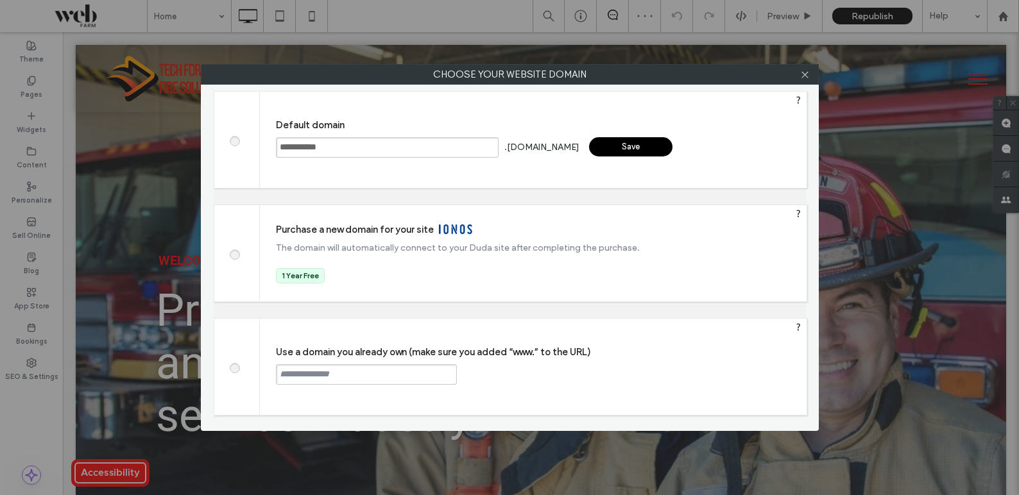
click at [375, 356] on label "Use a domain you already own (make sure you added “www.” to the URL)" at bounding box center [541, 352] width 531 height 12
click at [234, 369] on span at bounding box center [234, 367] width 0 height 10
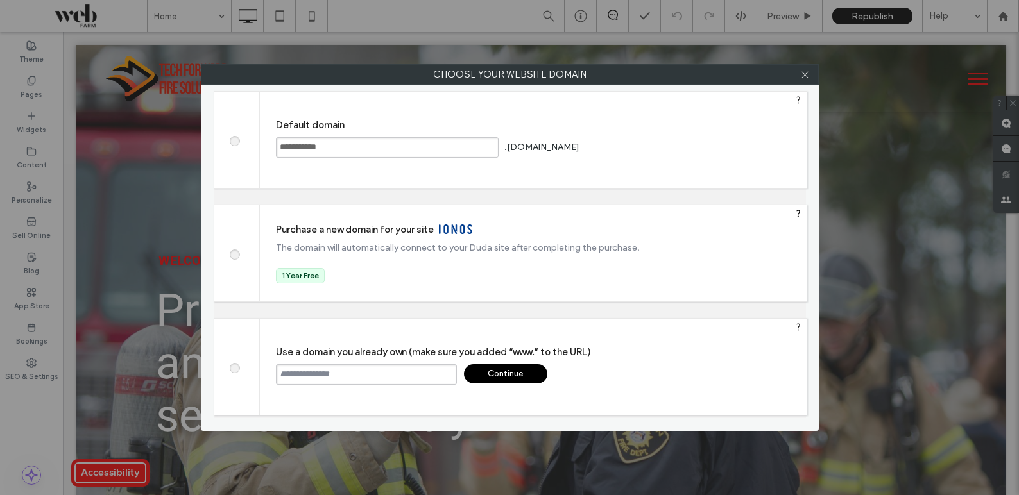
click at [336, 373] on input "text" at bounding box center [366, 374] width 181 height 21
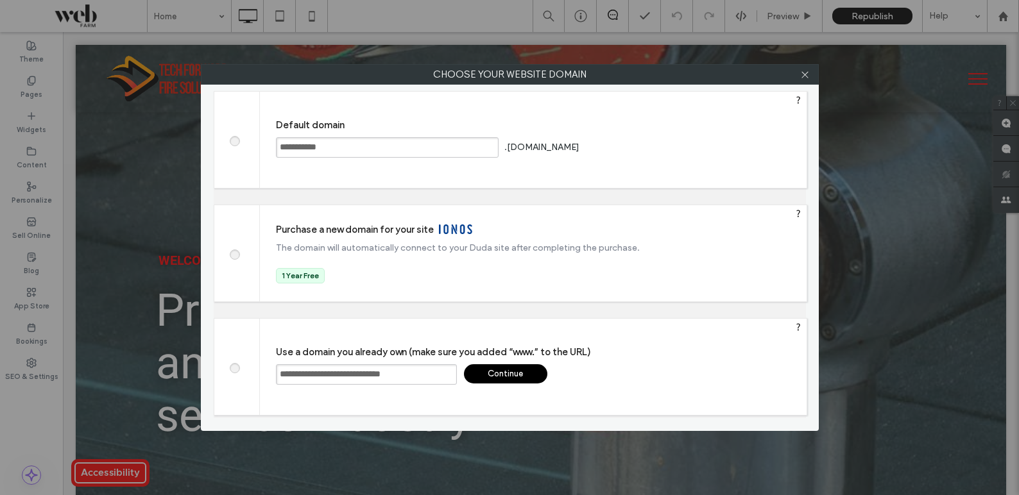
type input "**********"
click at [624, 367] on div "**********" at bounding box center [533, 367] width 547 height 96
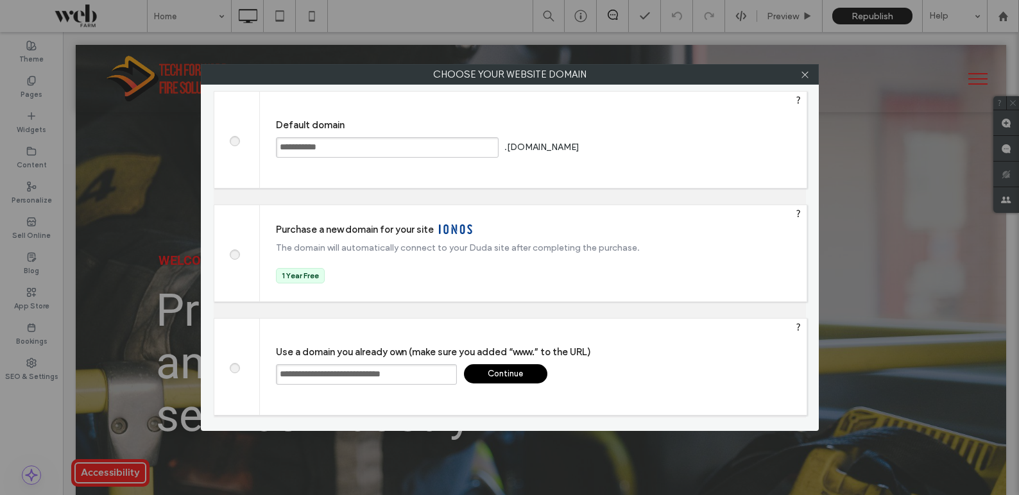
click at [523, 366] on div "Continue" at bounding box center [505, 373] width 83 height 19
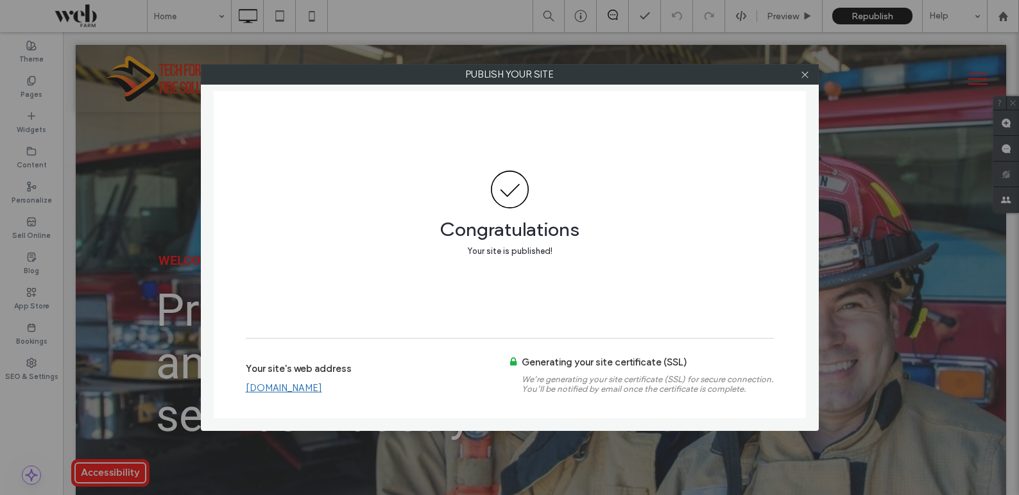
click at [309, 387] on link "[DOMAIN_NAME]" at bounding box center [284, 388] width 76 height 12
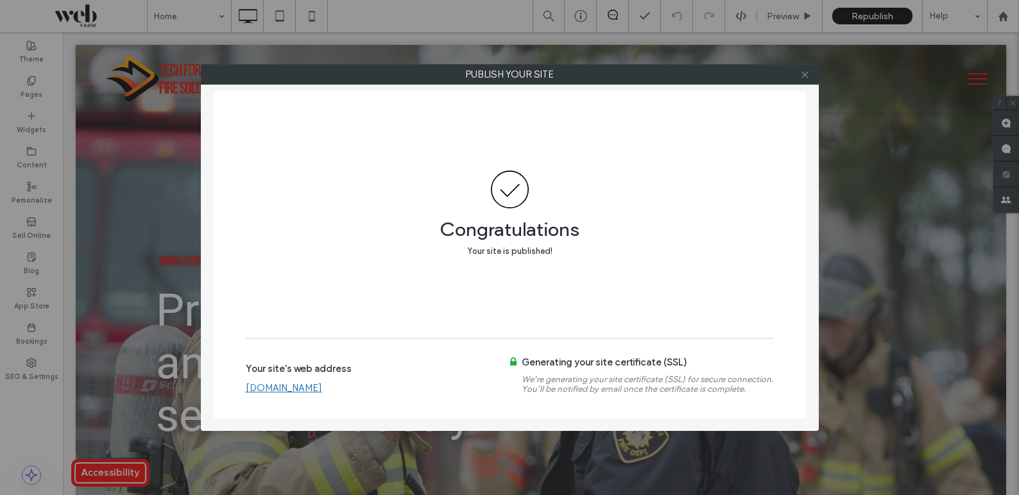
click at [804, 74] on icon at bounding box center [805, 75] width 10 height 10
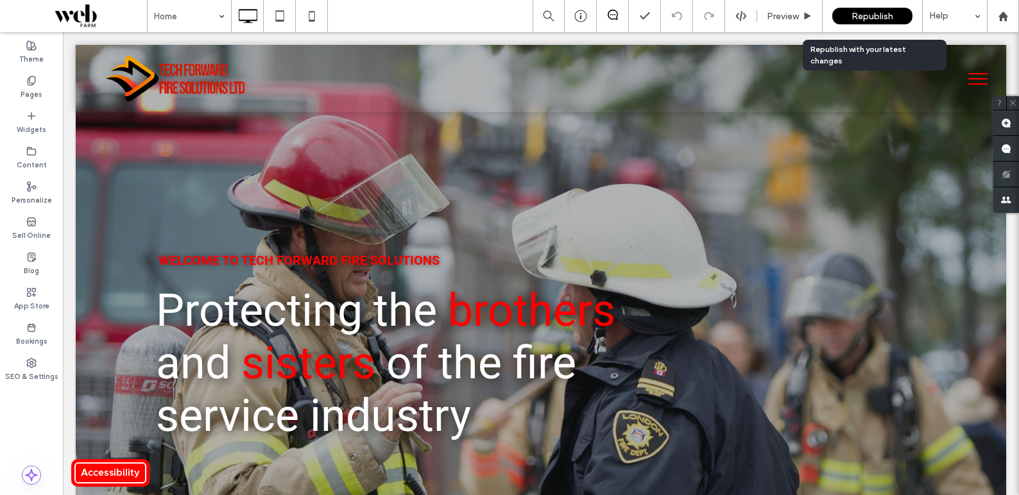
click at [869, 11] on span "Republish" at bounding box center [872, 16] width 42 height 11
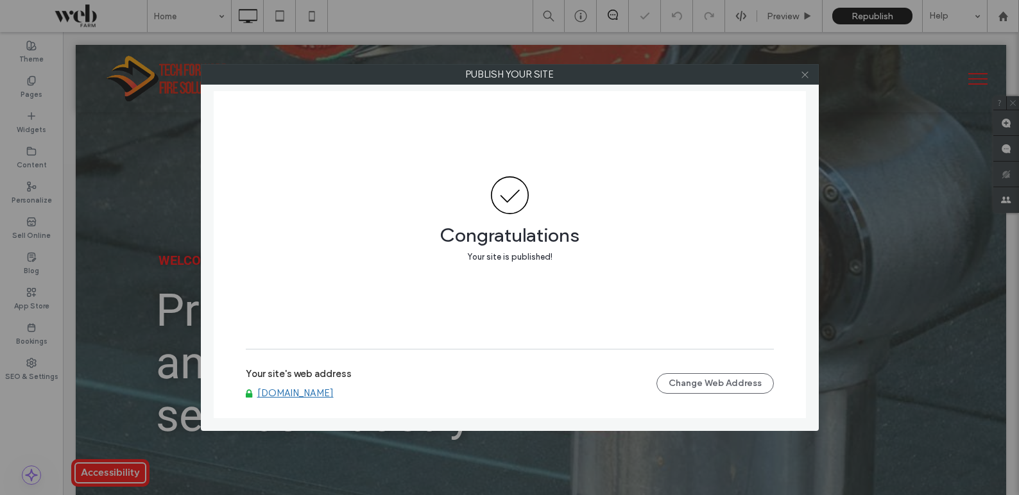
click at [809, 74] on icon at bounding box center [805, 75] width 10 height 10
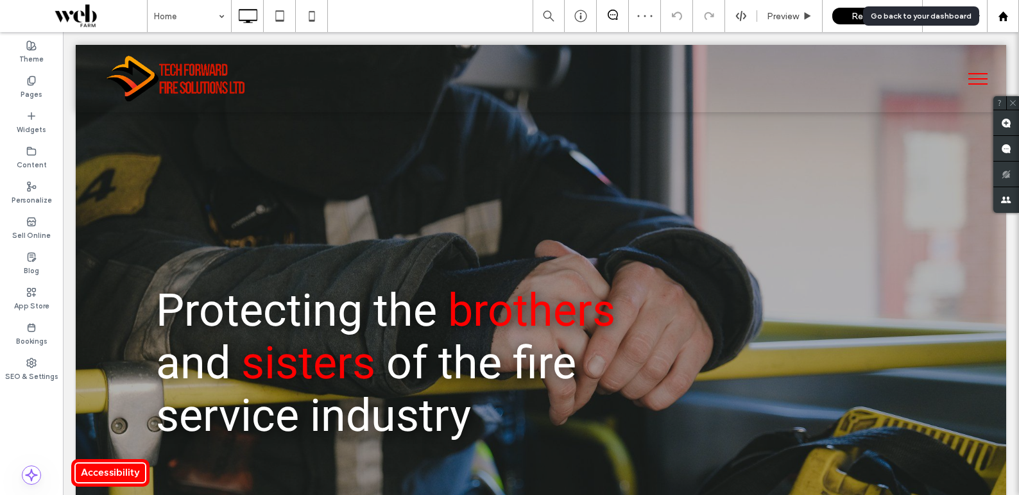
click at [1011, 17] on div at bounding box center [1002, 16] width 31 height 11
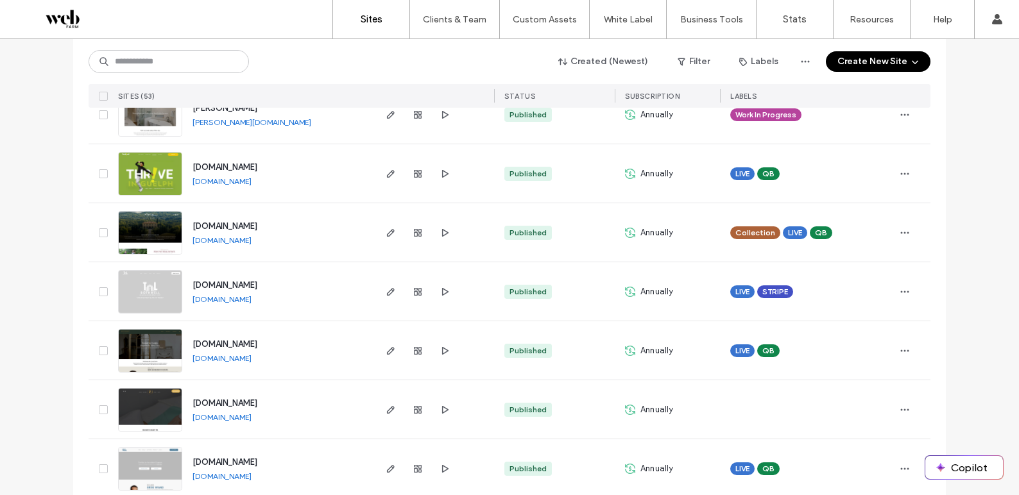
scroll to position [403, 0]
click at [899, 179] on icon "button" at bounding box center [904, 174] width 10 height 10
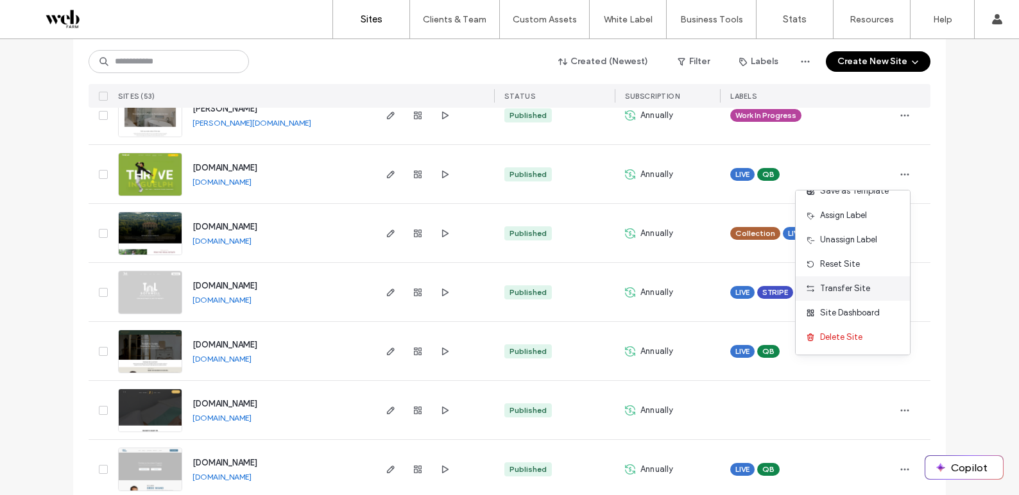
scroll to position [0, 0]
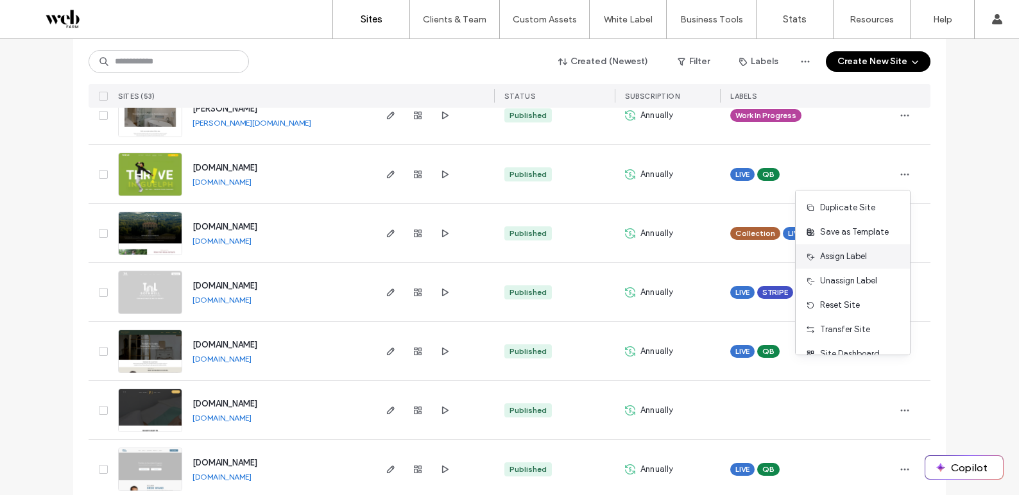
click at [842, 260] on span "Assign Label" at bounding box center [843, 256] width 47 height 13
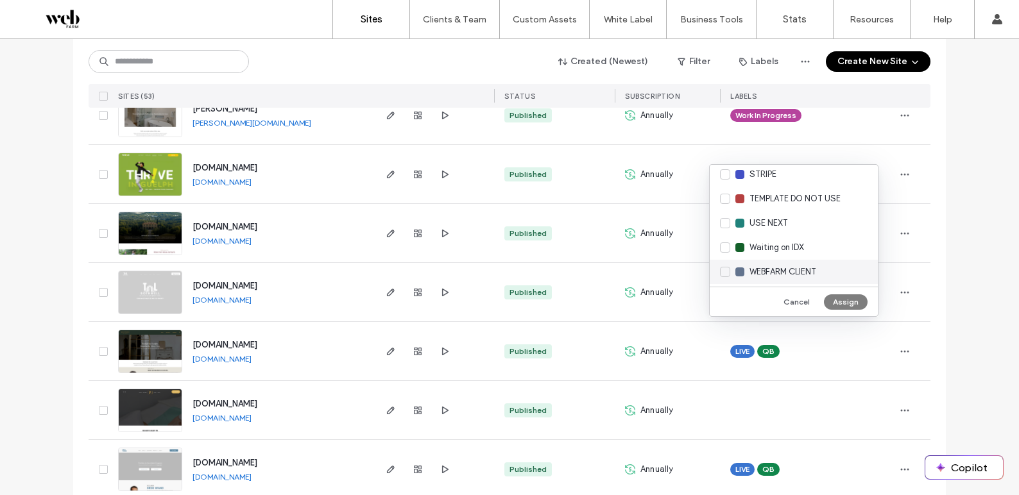
scroll to position [237, 0]
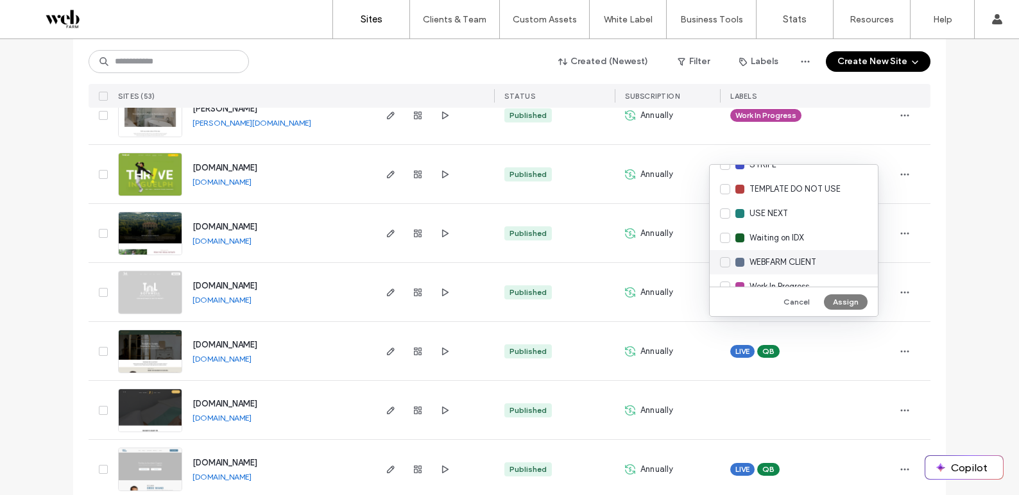
click at [799, 260] on span "WEBFARM CLIENT" at bounding box center [782, 262] width 67 height 13
click at [853, 302] on button "Assign" at bounding box center [846, 301] width 44 height 15
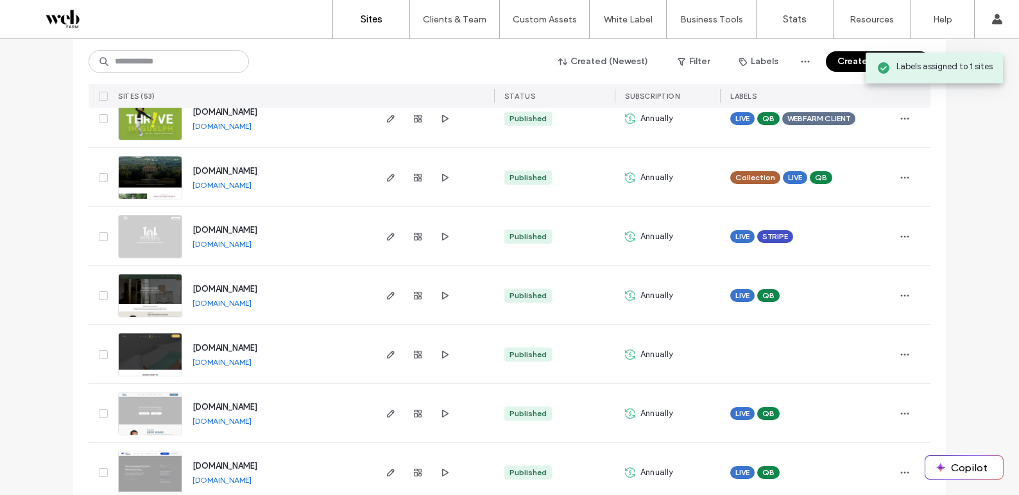
scroll to position [469, 0]
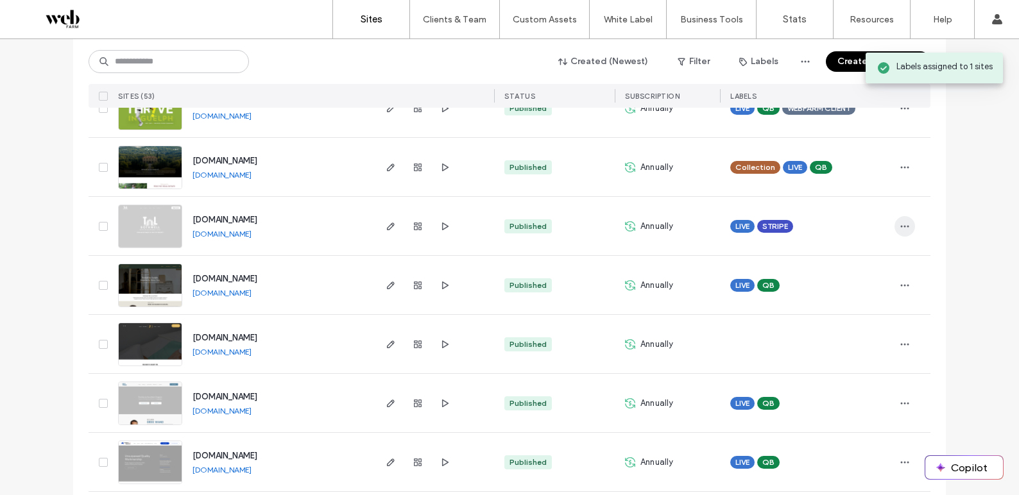
click at [899, 225] on icon "button" at bounding box center [904, 226] width 10 height 10
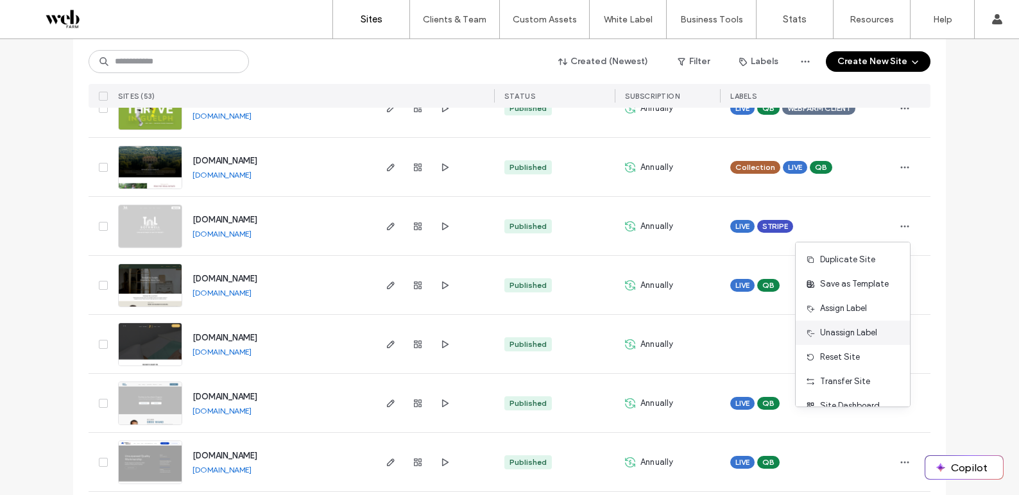
scroll to position [41, 0]
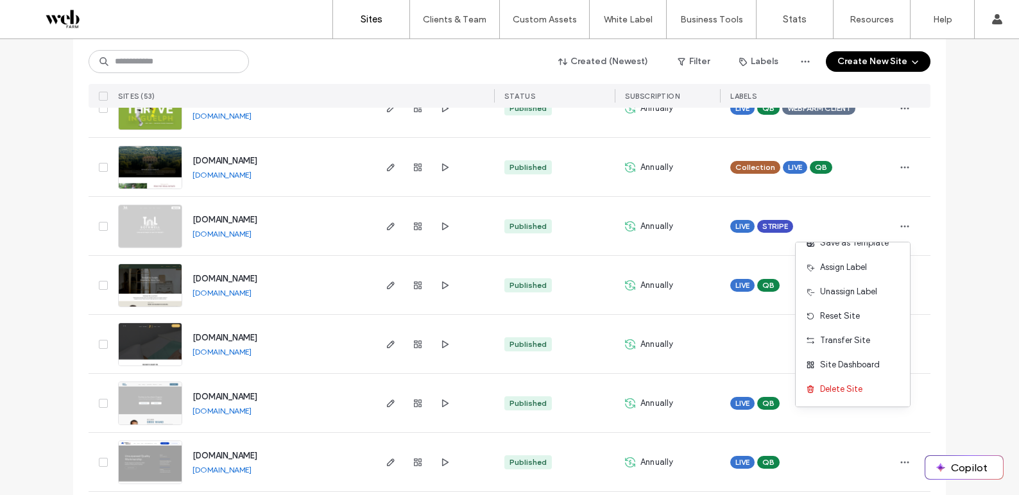
click at [857, 266] on span "Assign Label" at bounding box center [843, 267] width 47 height 13
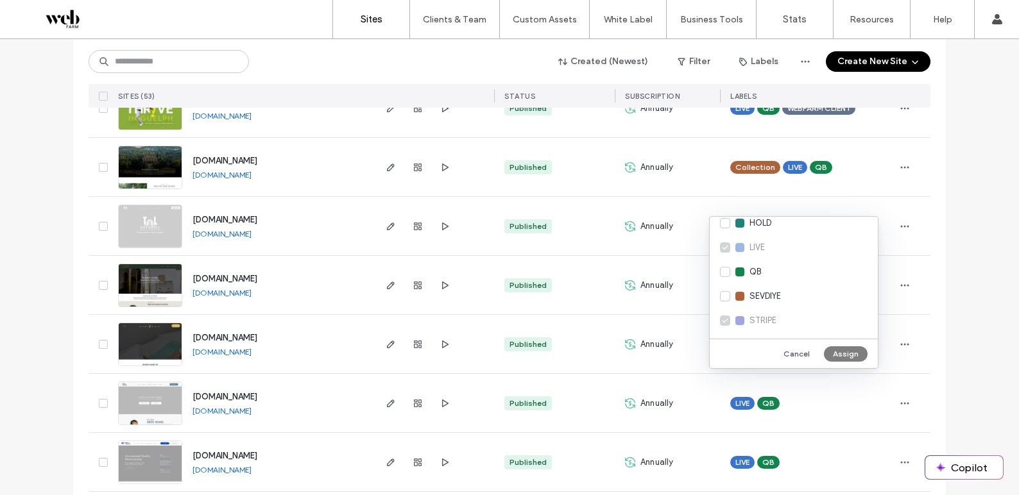
scroll to position [254, 0]
click at [810, 292] on span "WEBFARM CLIENT" at bounding box center [782, 297] width 67 height 13
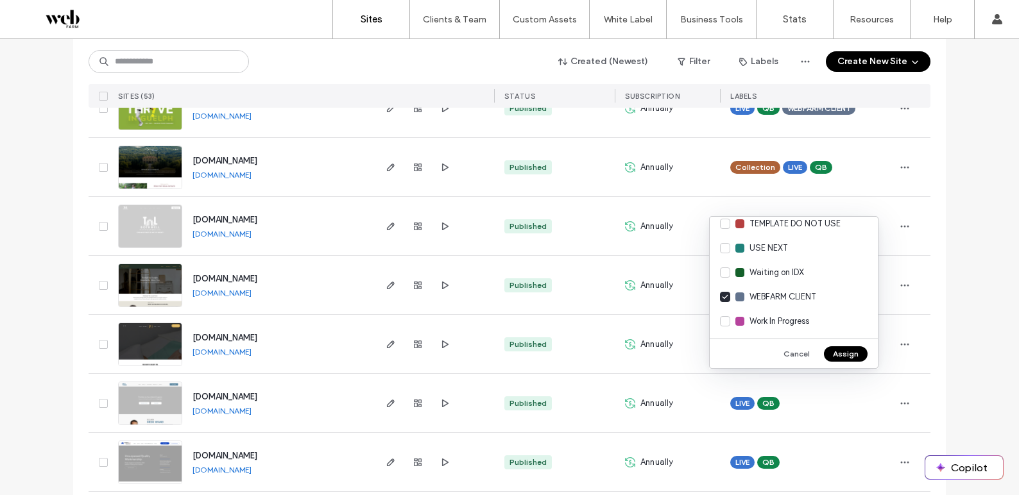
click at [849, 355] on button "Assign" at bounding box center [846, 353] width 44 height 15
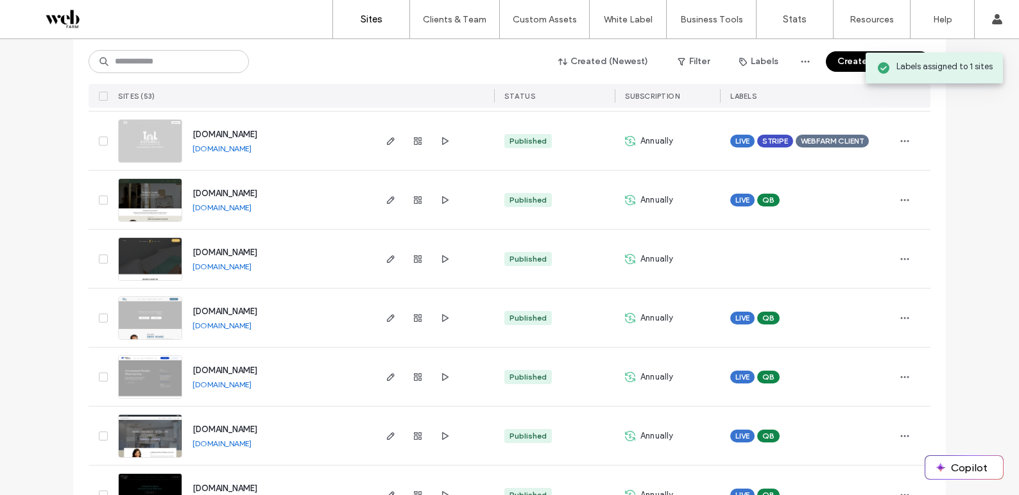
scroll to position [555, 0]
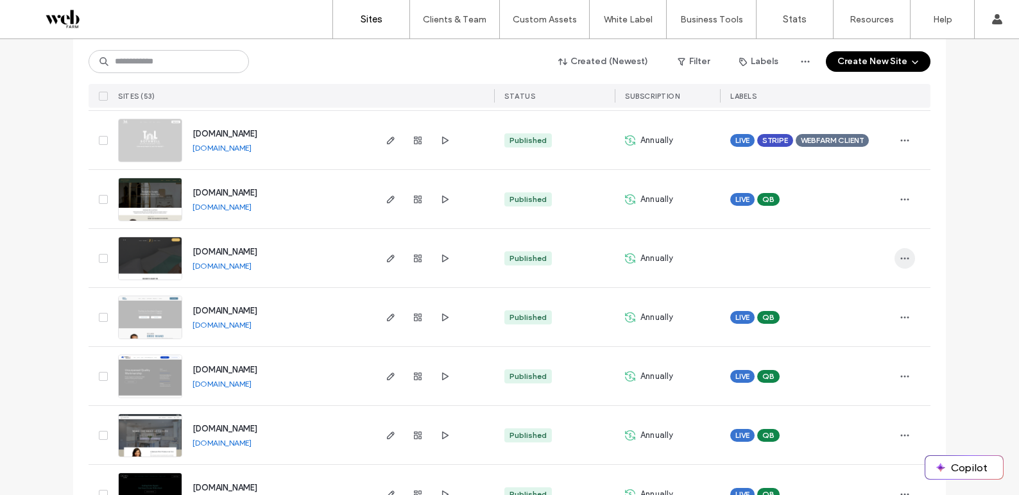
click at [899, 259] on icon "button" at bounding box center [904, 258] width 10 height 10
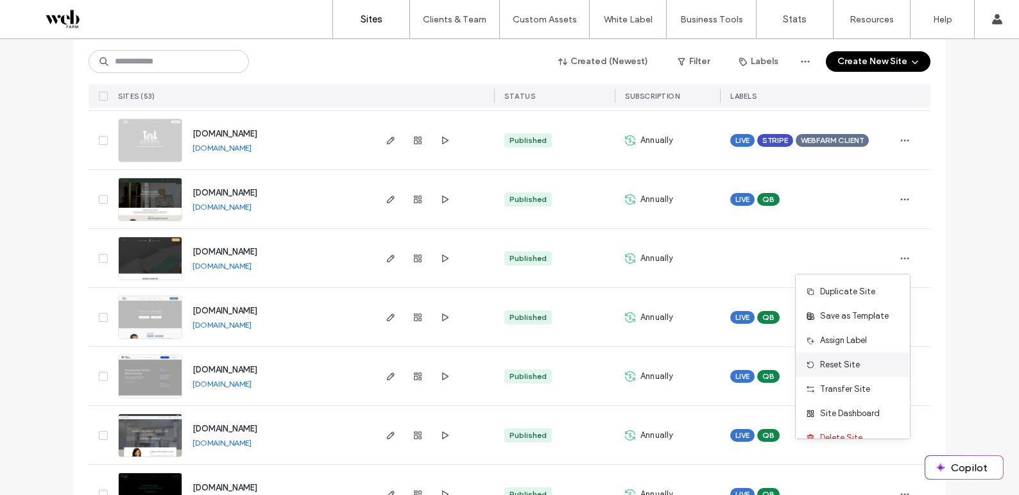
scroll to position [17, 0]
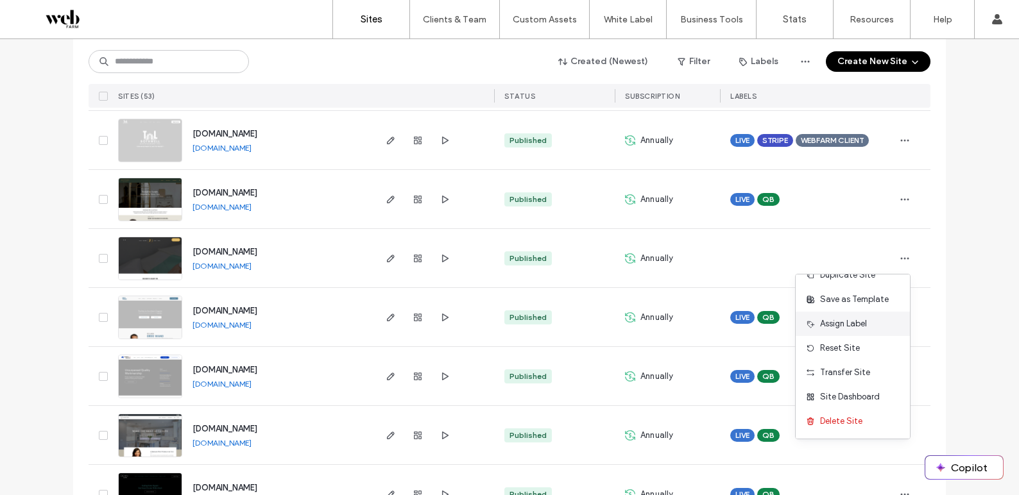
click at [859, 323] on span "Assign Label" at bounding box center [843, 324] width 47 height 13
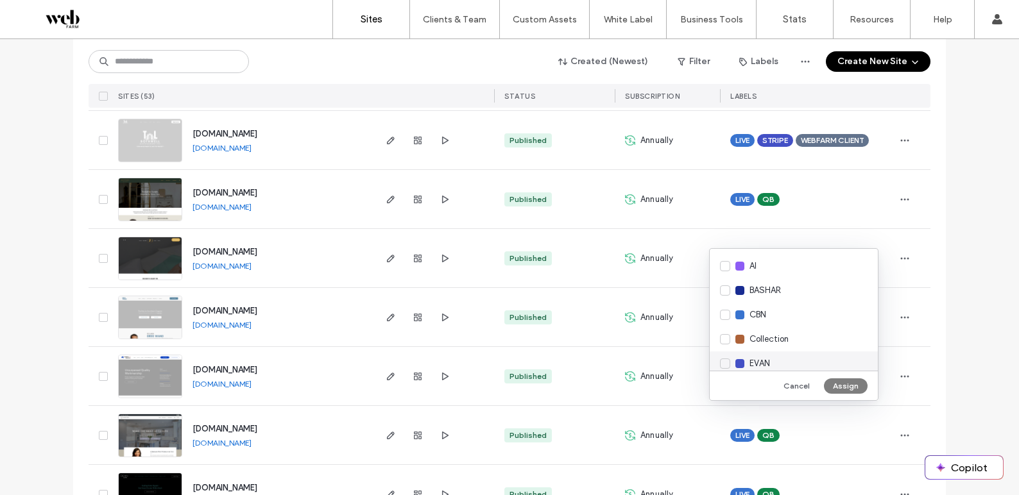
scroll to position [254, 0]
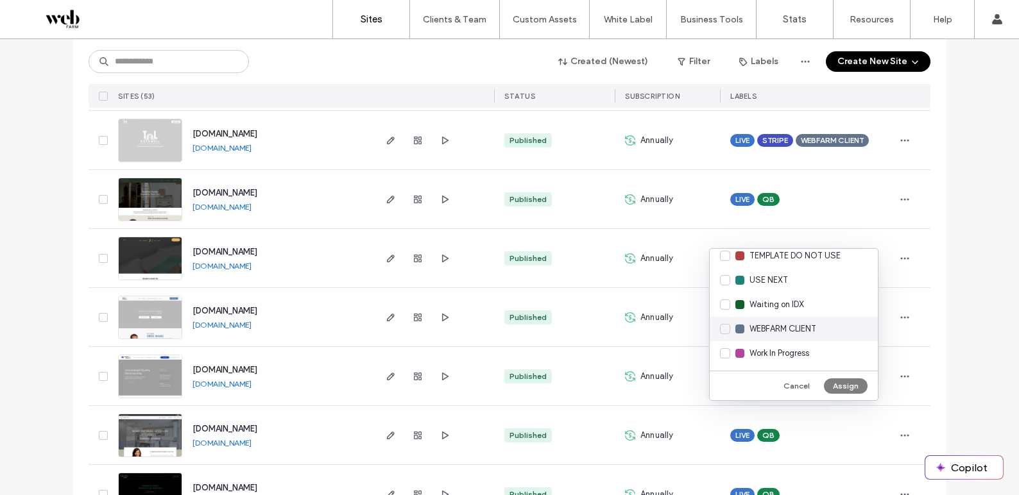
click at [801, 327] on span "WEBFARM CLIENT" at bounding box center [782, 329] width 67 height 13
click at [847, 386] on button "Assign" at bounding box center [846, 386] width 44 height 15
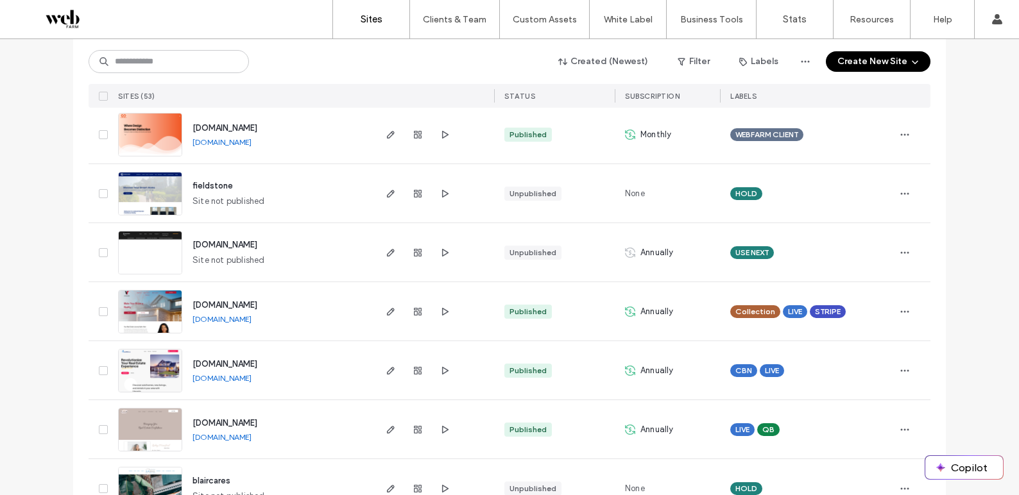
scroll to position [2273, 0]
click at [229, 378] on link "[DOMAIN_NAME]" at bounding box center [221, 378] width 59 height 10
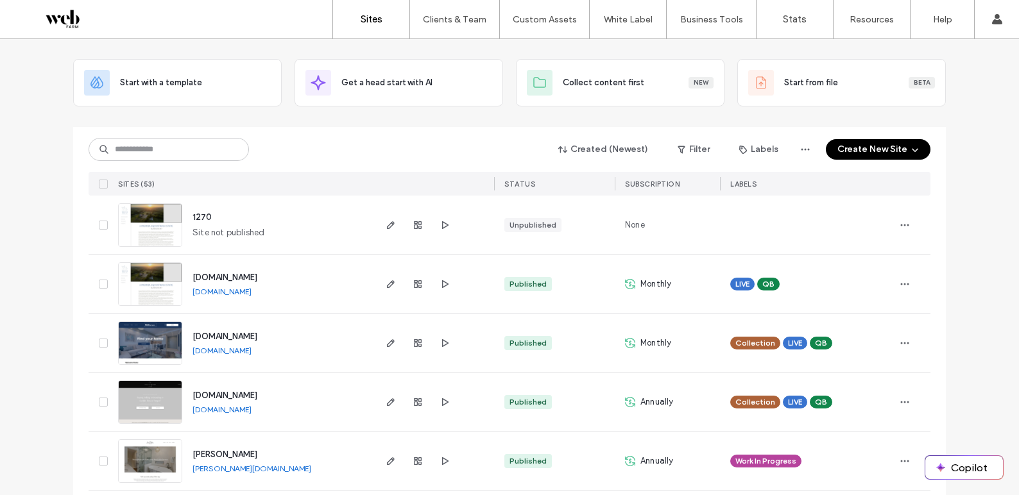
scroll to position [51, 0]
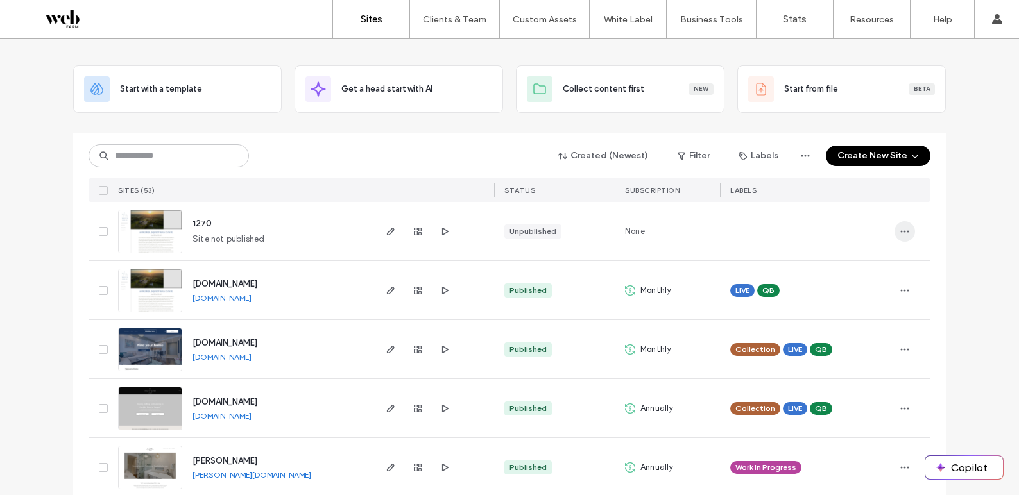
click at [899, 227] on icon "button" at bounding box center [904, 231] width 10 height 10
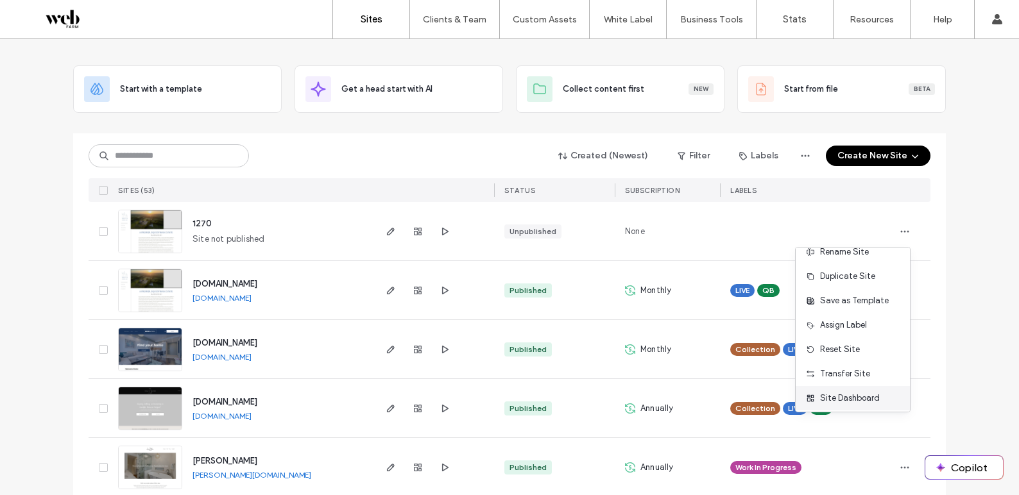
scroll to position [41, 0]
click at [839, 394] on span "Delete Site" at bounding box center [841, 394] width 42 height 13
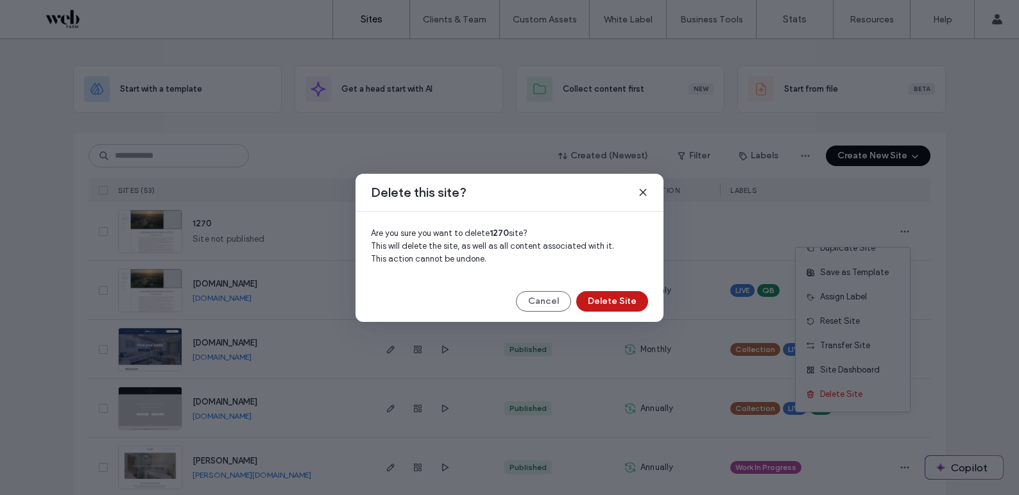
click at [625, 305] on button "Delete Site" at bounding box center [612, 301] width 72 height 21
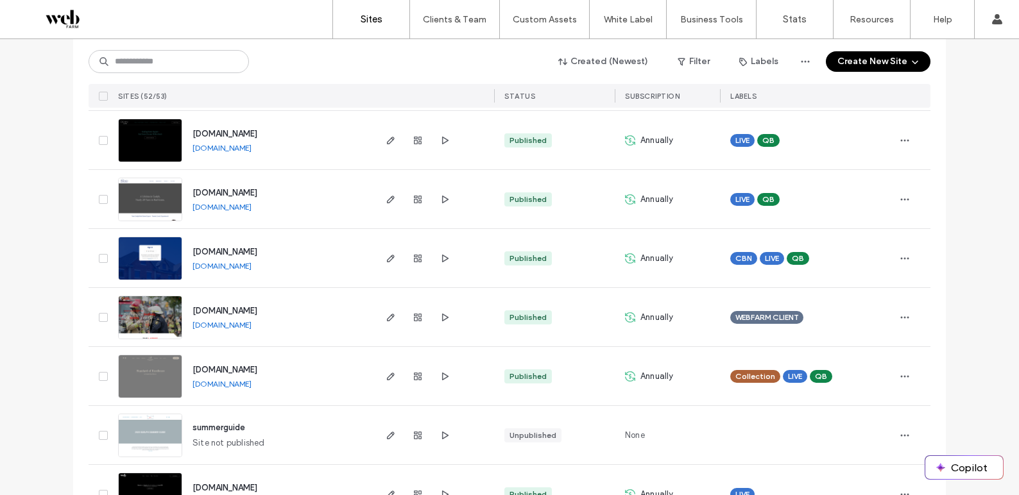
scroll to position [1077, 0]
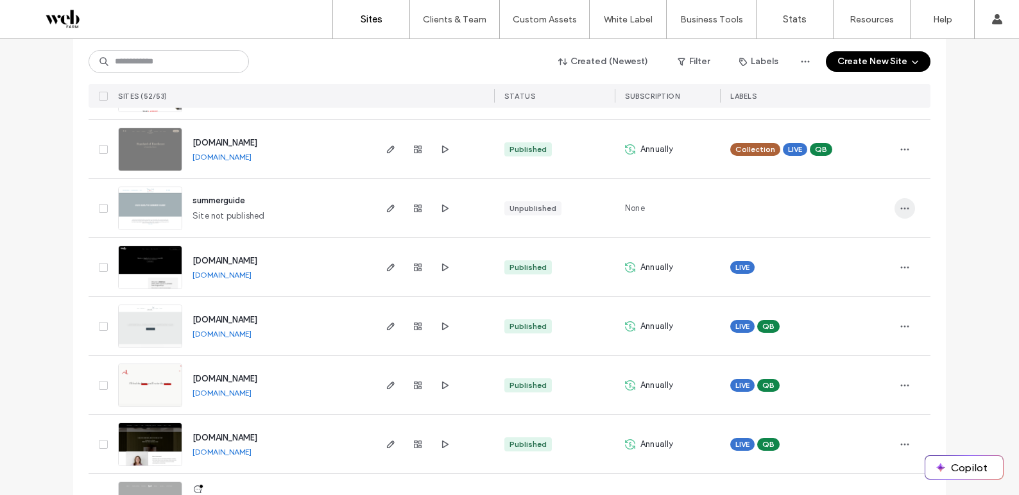
click at [903, 206] on icon "button" at bounding box center [904, 208] width 10 height 10
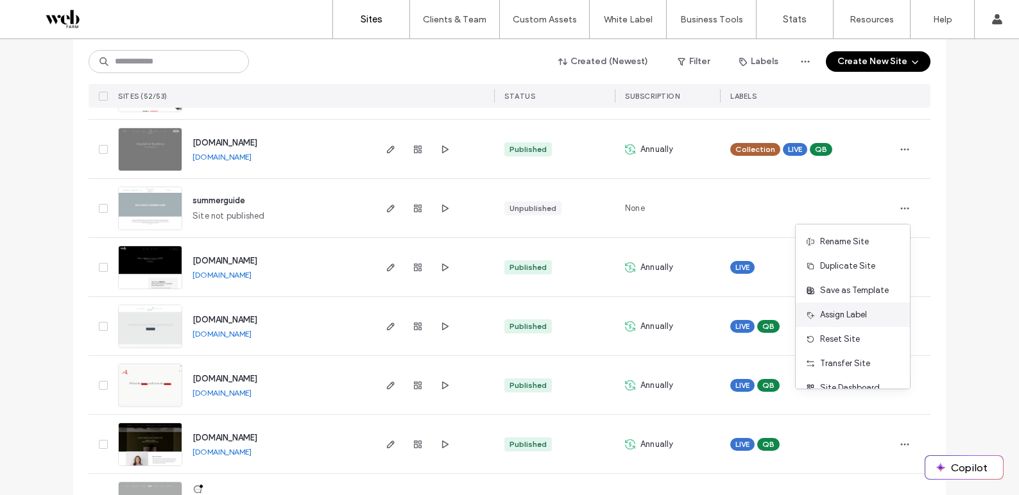
scroll to position [41, 0]
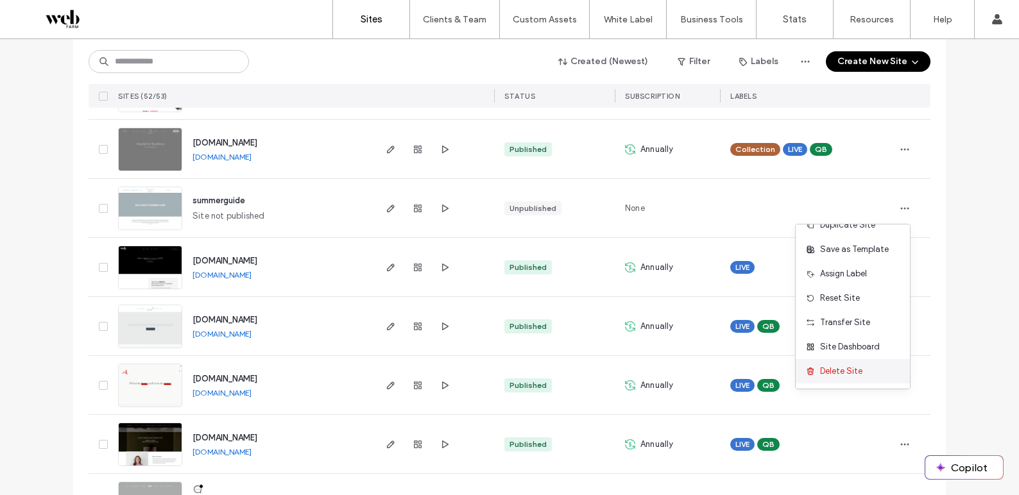
click at [847, 368] on span "Delete Site" at bounding box center [841, 371] width 42 height 13
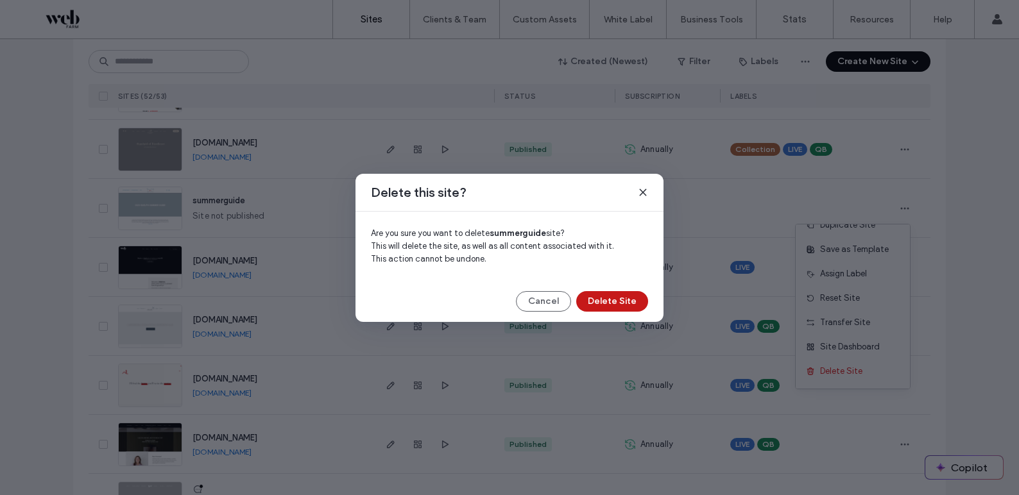
click at [628, 296] on button "Delete Site" at bounding box center [612, 301] width 72 height 21
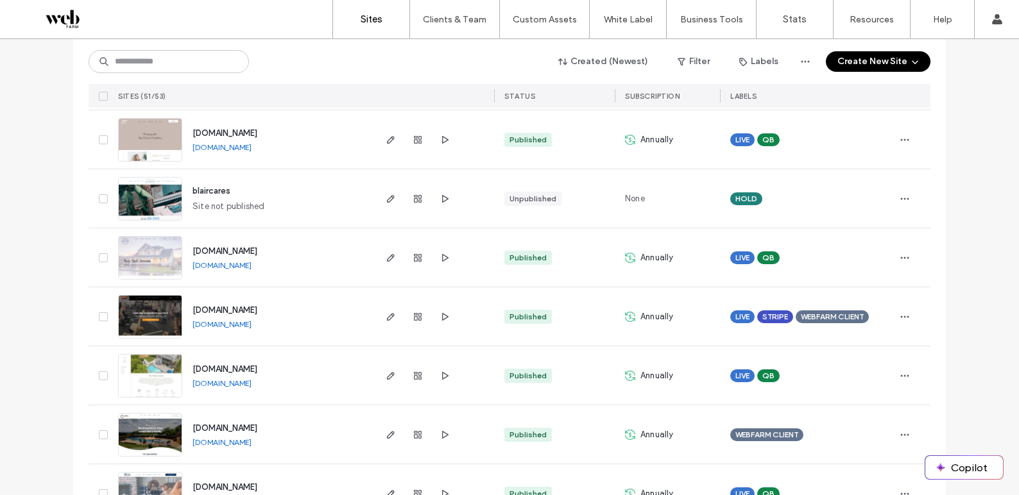
scroll to position [2444, 0]
click at [905, 197] on span "button" at bounding box center [904, 199] width 21 height 21
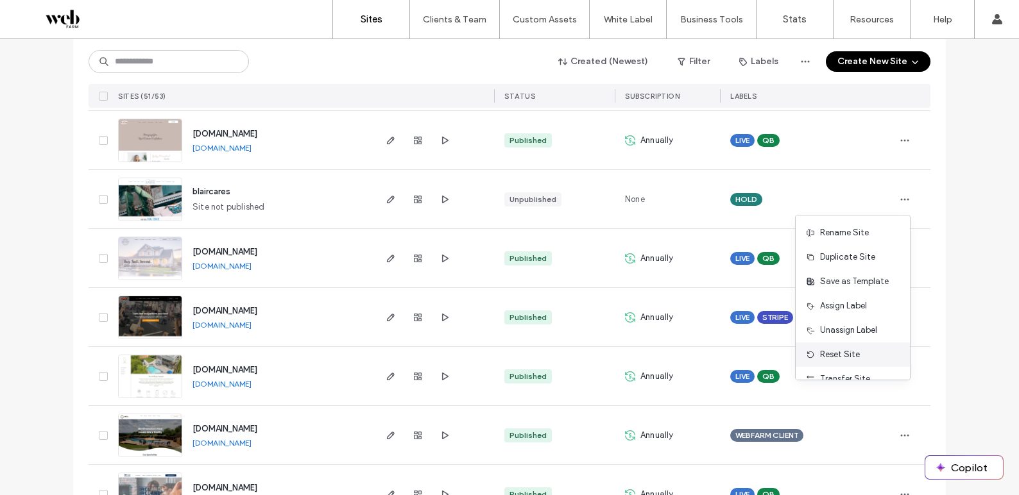
scroll to position [65, 0]
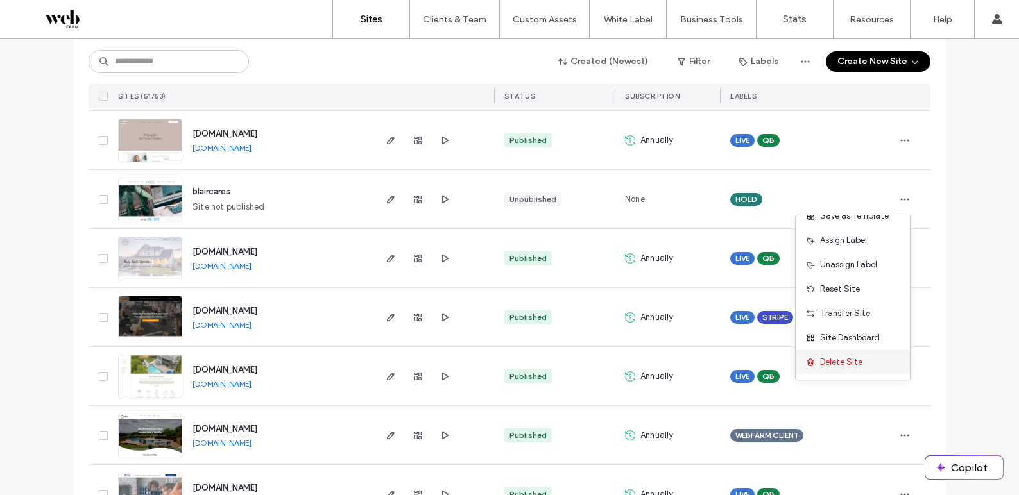
click at [836, 355] on div "Delete Site" at bounding box center [853, 362] width 114 height 24
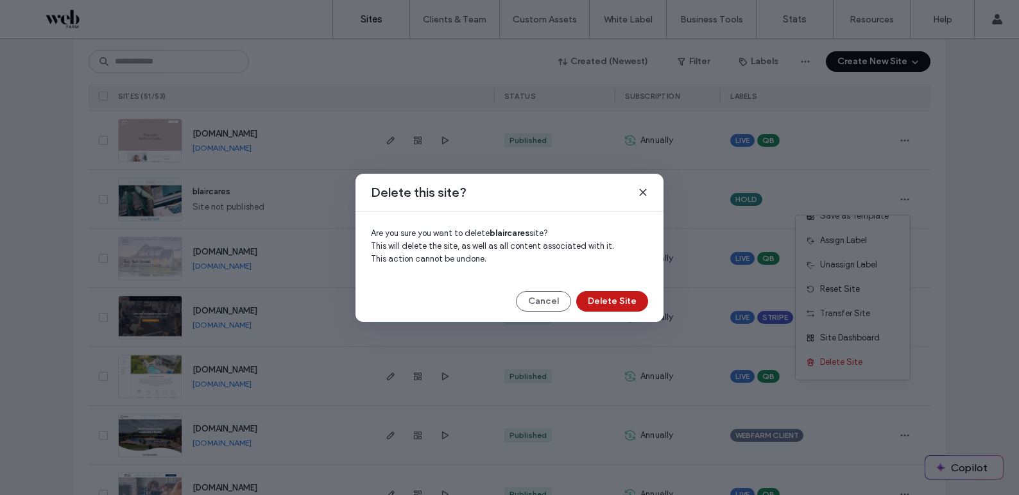
click at [624, 302] on button "Delete Site" at bounding box center [612, 301] width 72 height 21
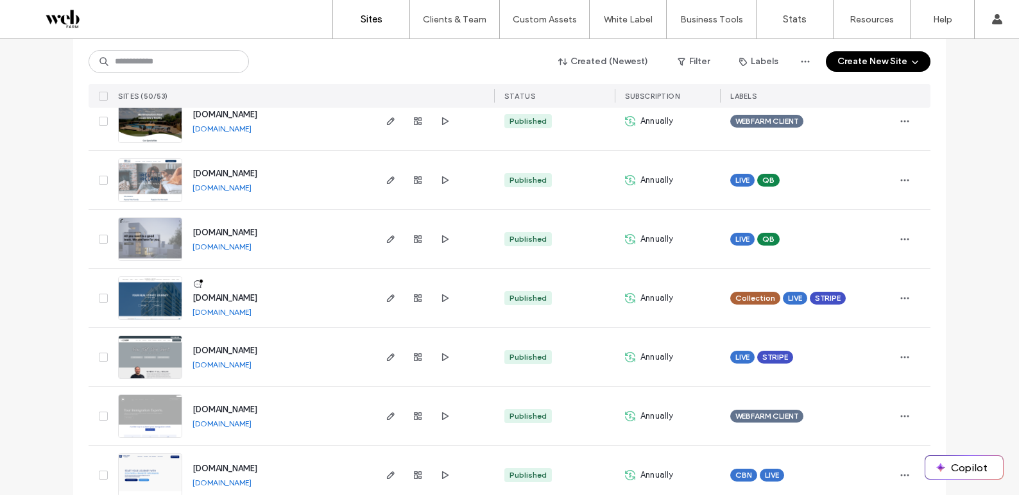
scroll to position [2724, 0]
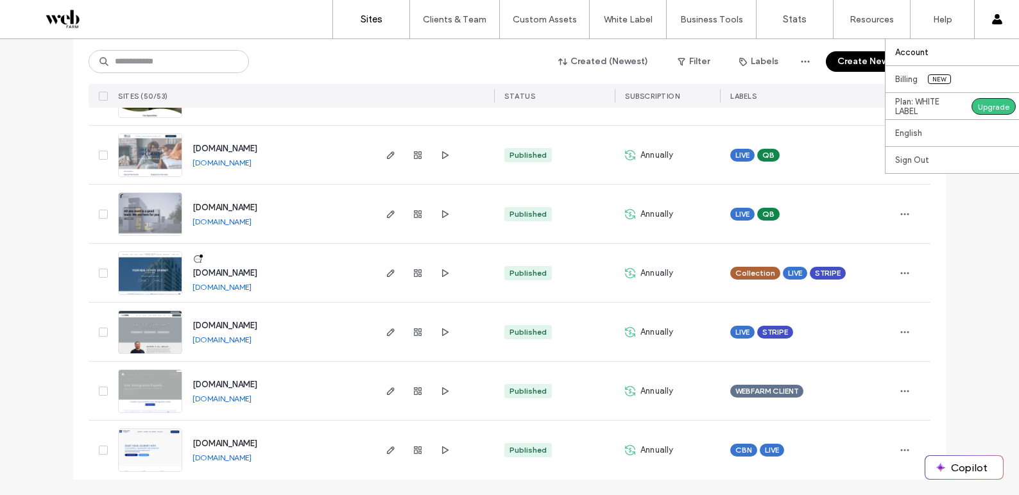
click at [900, 53] on label "Account" at bounding box center [911, 52] width 33 height 10
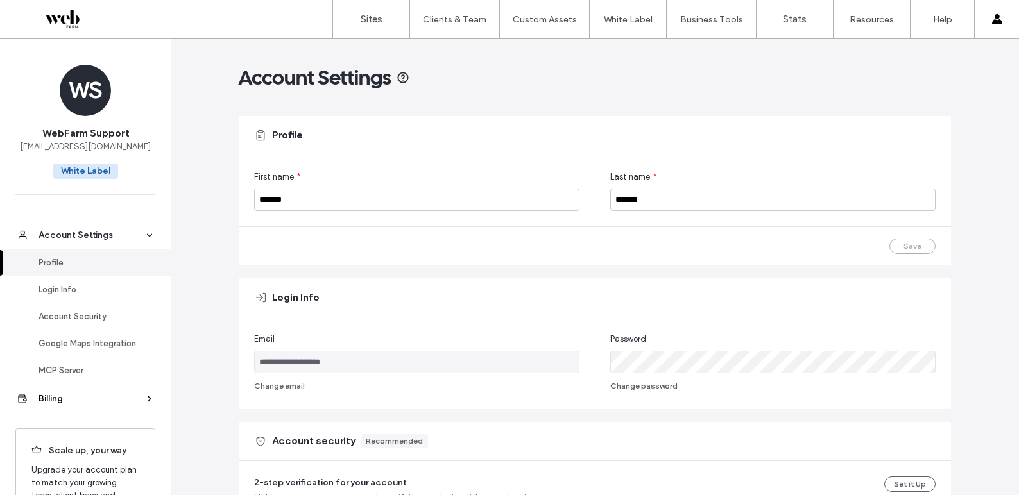
click at [67, 395] on div "Billing" at bounding box center [90, 399] width 105 height 13
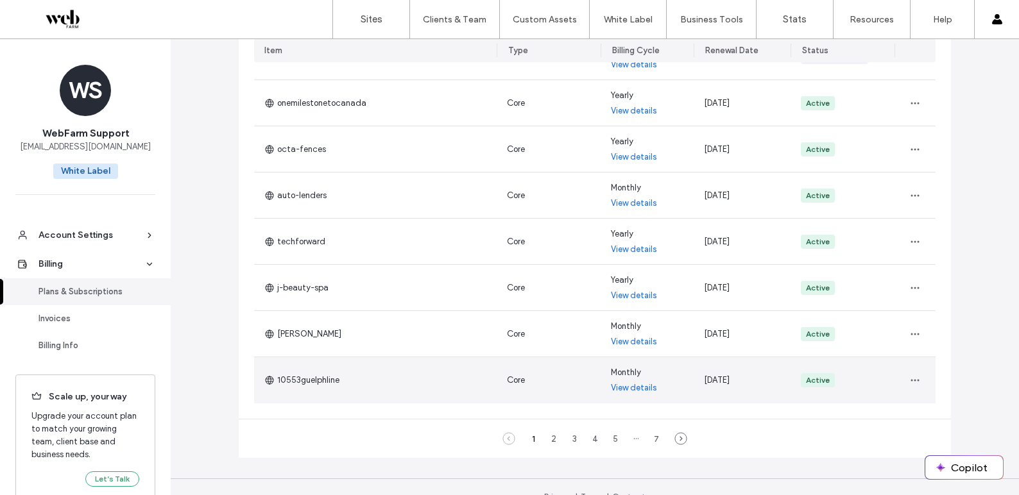
scroll to position [345, 0]
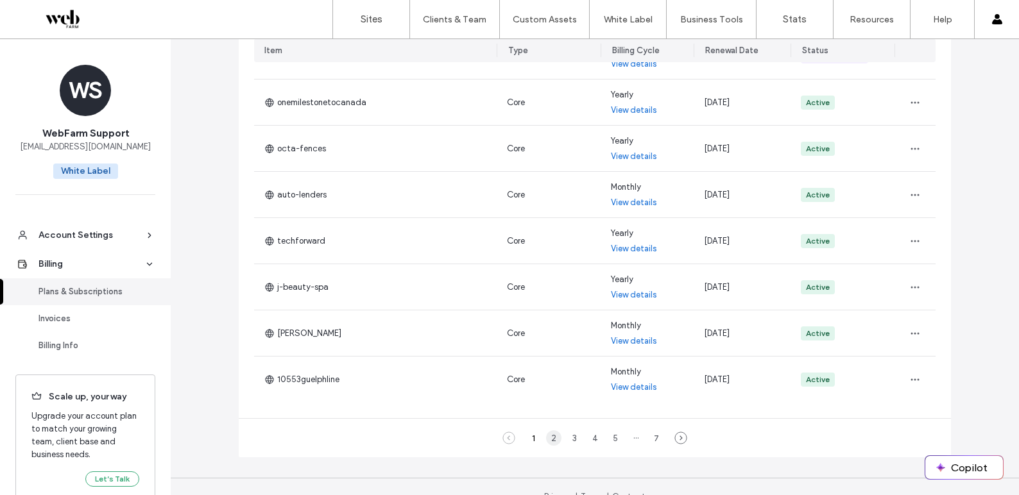
click at [550, 439] on div "2" at bounding box center [553, 437] width 15 height 15
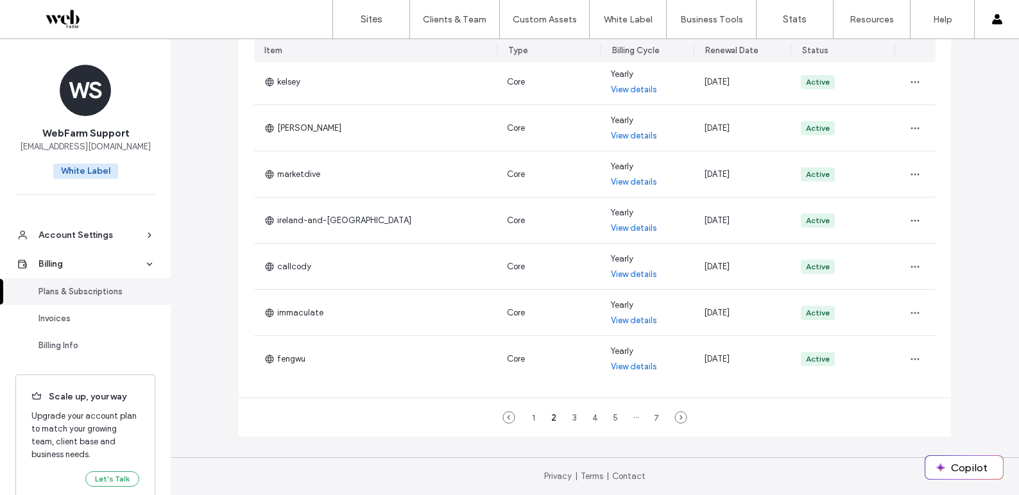
scroll to position [364, 0]
click at [568, 420] on div "3" at bounding box center [573, 418] width 15 height 15
click at [590, 420] on div "4" at bounding box center [594, 418] width 15 height 15
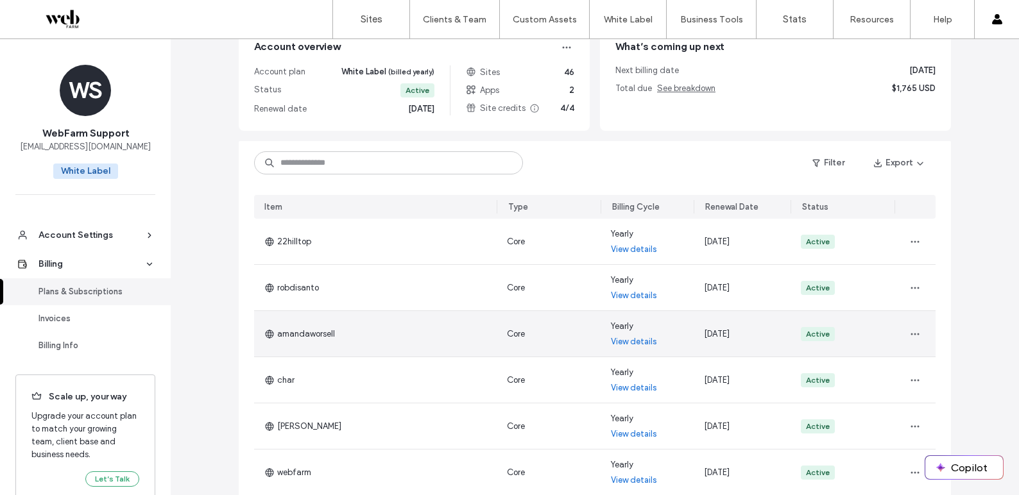
scroll to position [0, 0]
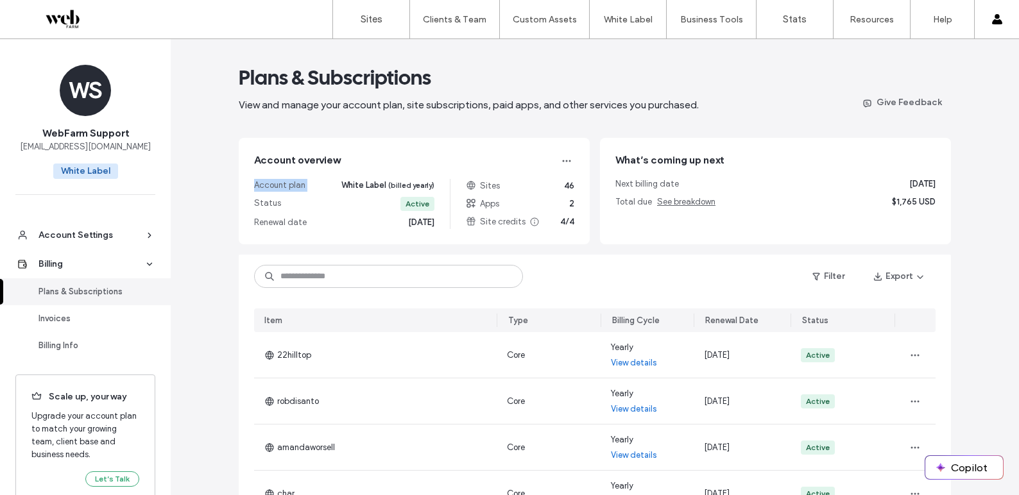
drag, startPoint x: 337, startPoint y: 183, endPoint x: 437, endPoint y: 216, distance: 105.3
click at [437, 216] on div "Account plan White Label (billed yearly) Status Active Renewal date [DATE] Site…" at bounding box center [414, 204] width 320 height 50
click at [530, 230] on div "Account overview Account plan White Label (billed yearly) Status Active Renewal…" at bounding box center [414, 191] width 351 height 106
click at [895, 199] on span "$1,765 USD" at bounding box center [914, 202] width 44 height 13
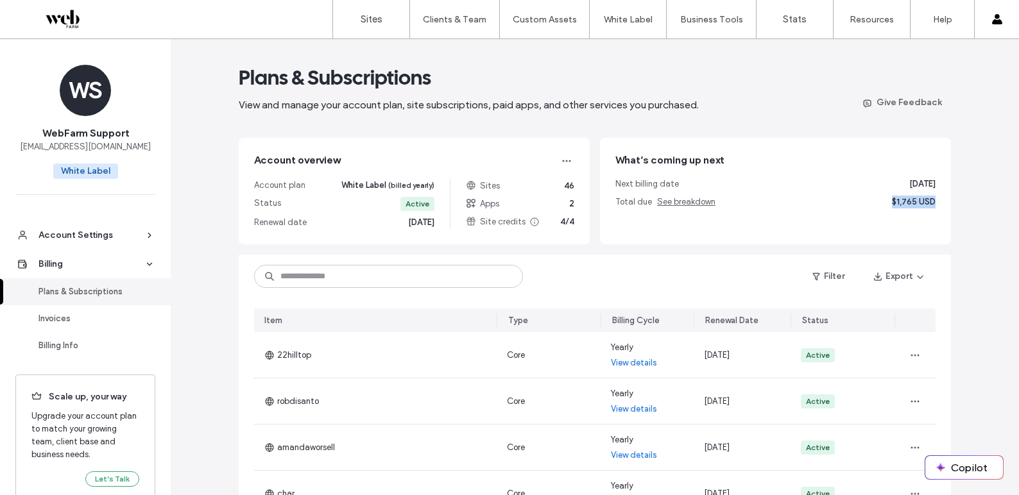
click at [895, 199] on span "$1,765 USD" at bounding box center [914, 202] width 44 height 13
click at [379, 23] on label "Sites" at bounding box center [372, 19] width 22 height 12
